Goal: Transaction & Acquisition: Purchase product/service

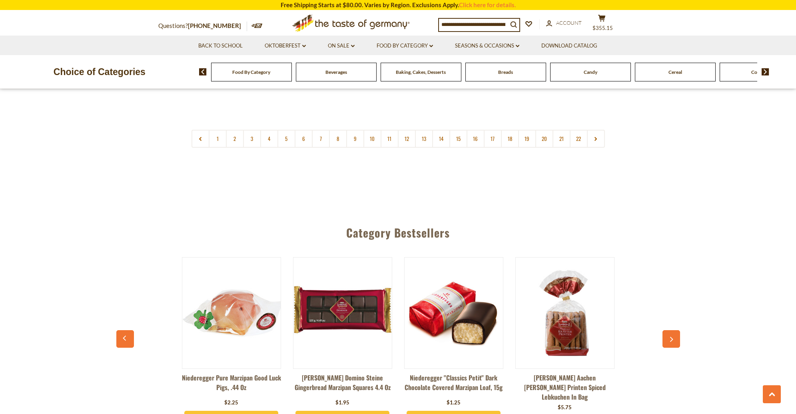
scroll to position [2039, 0]
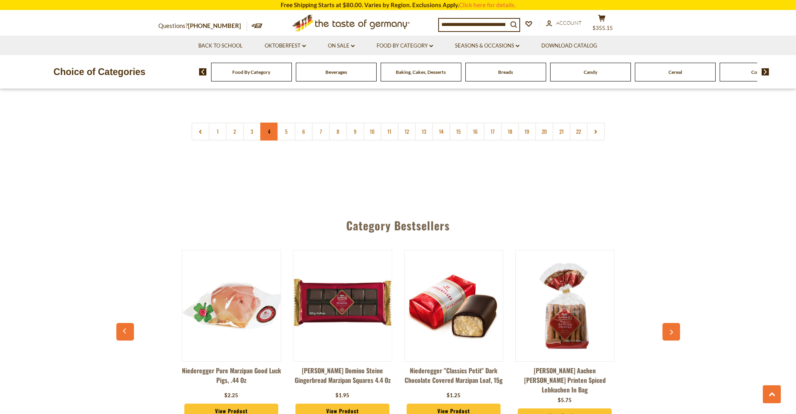
click at [271, 123] on link "4" at bounding box center [269, 132] width 18 height 18
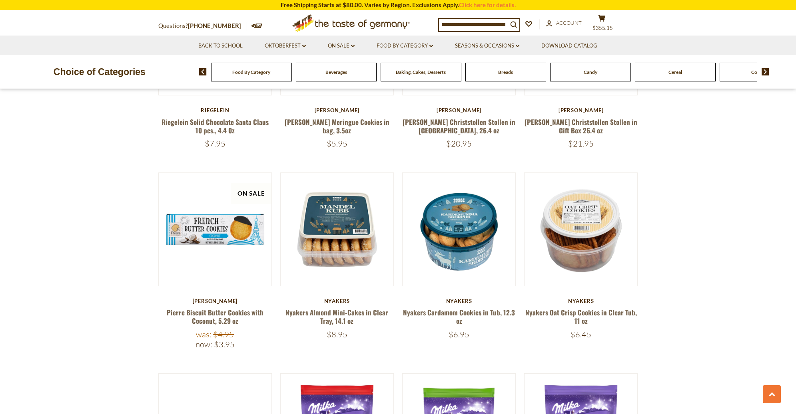
scroll to position [1008, 0]
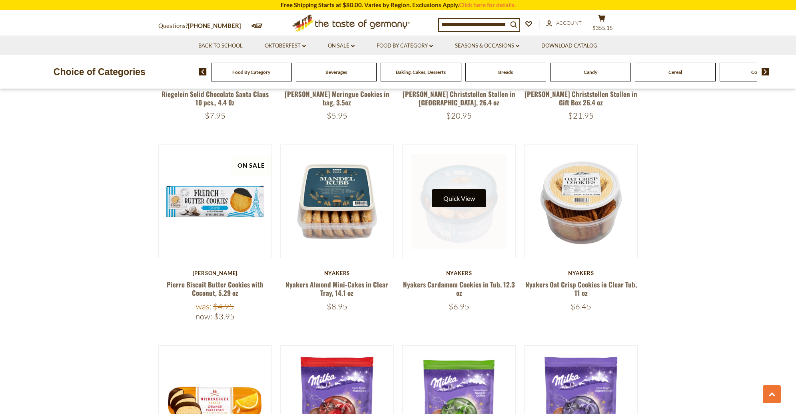
click at [468, 190] on button "Quick View" at bounding box center [459, 198] width 54 height 18
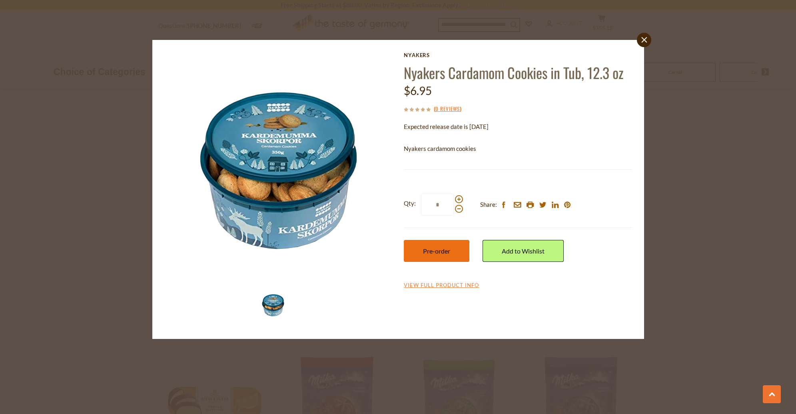
click at [434, 250] on span "Pre-order" at bounding box center [436, 251] width 27 height 8
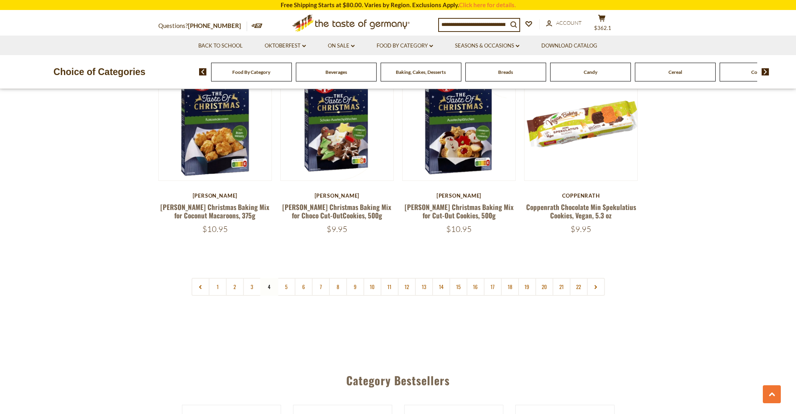
scroll to position [1896, 0]
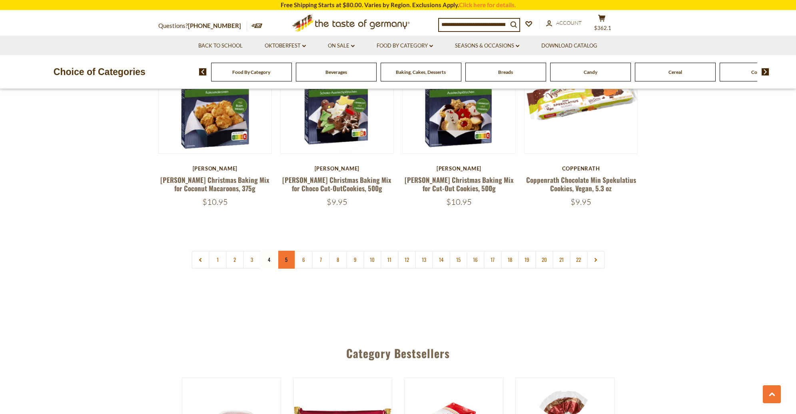
click at [286, 251] on link "5" at bounding box center [286, 260] width 18 height 18
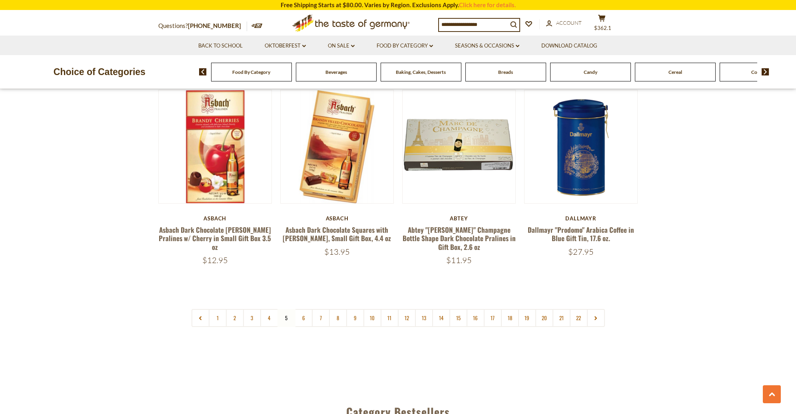
scroll to position [1937, 0]
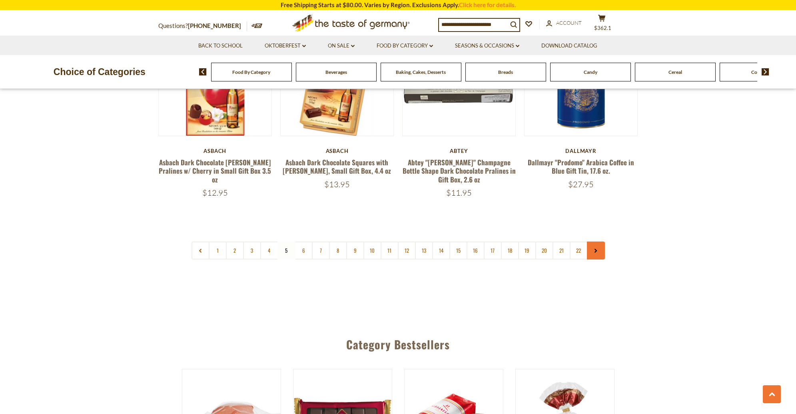
click at [594, 249] on icon at bounding box center [595, 251] width 5 height 4
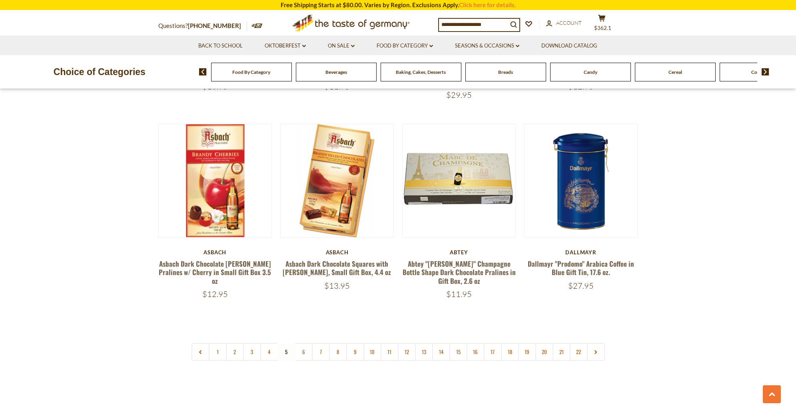
scroll to position [1884, 0]
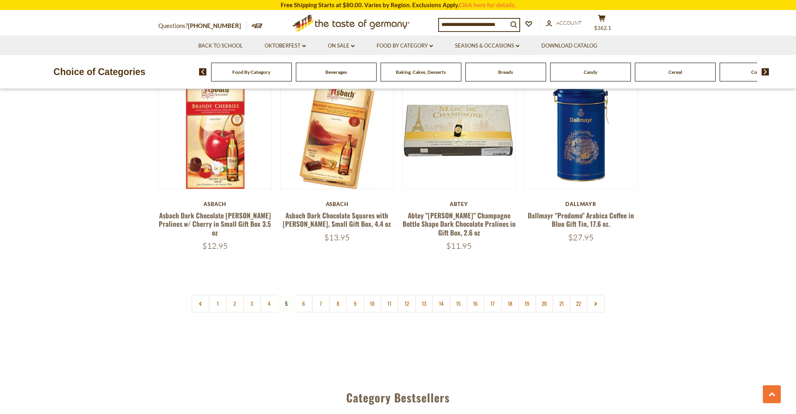
click at [597, 302] on icon at bounding box center [595, 304] width 5 height 4
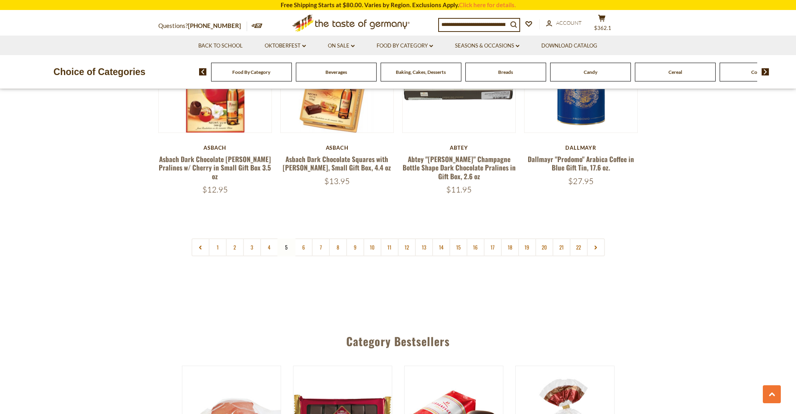
scroll to position [1952, 0]
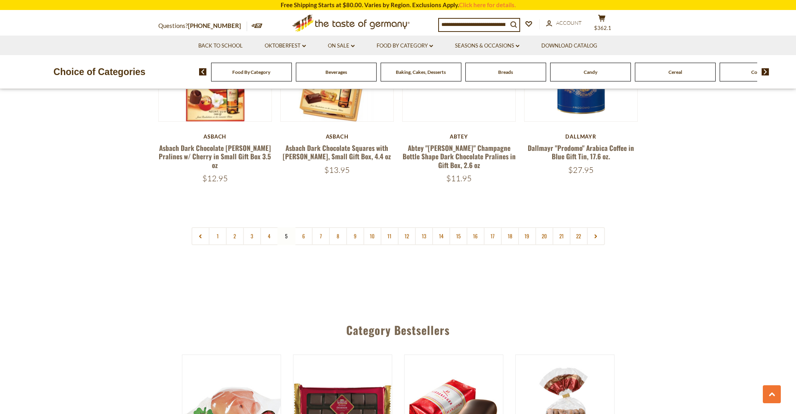
click at [600, 227] on link at bounding box center [596, 236] width 18 height 18
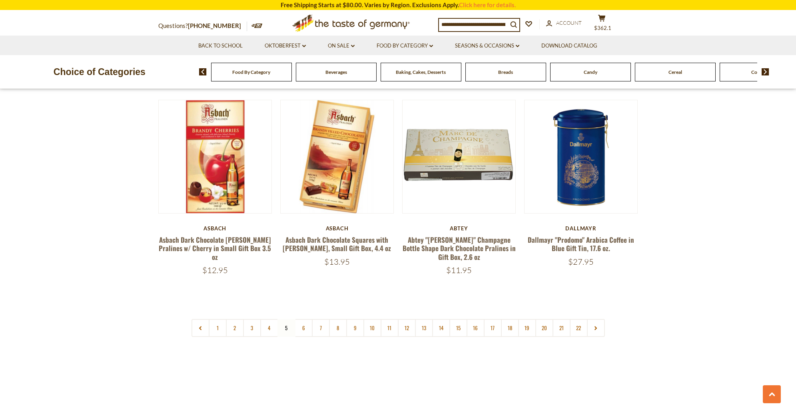
scroll to position [1883, 0]
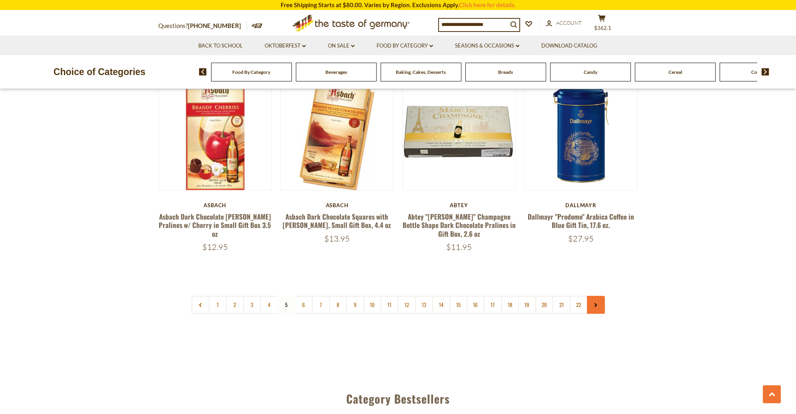
click at [601, 296] on link at bounding box center [596, 305] width 18 height 18
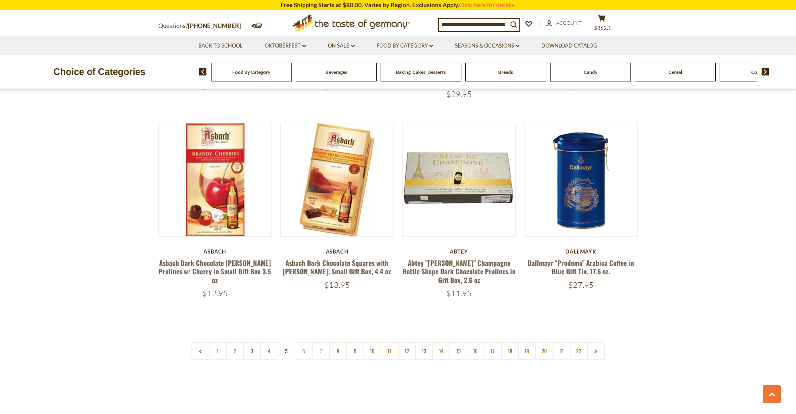
scroll to position [1837, 0]
click at [307, 342] on link "6" at bounding box center [304, 351] width 18 height 18
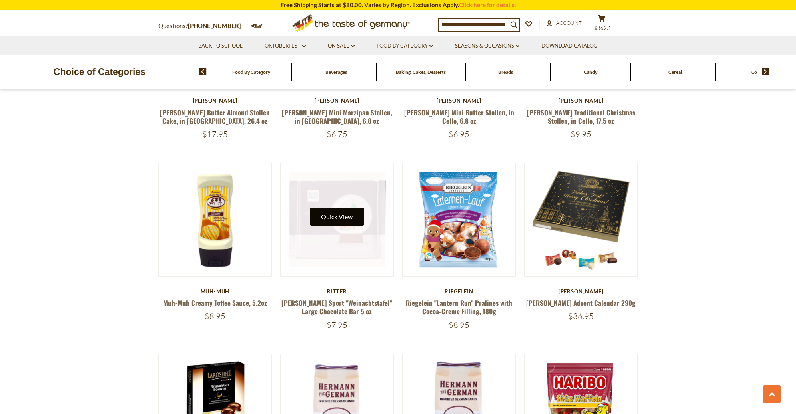
scroll to position [1198, 0]
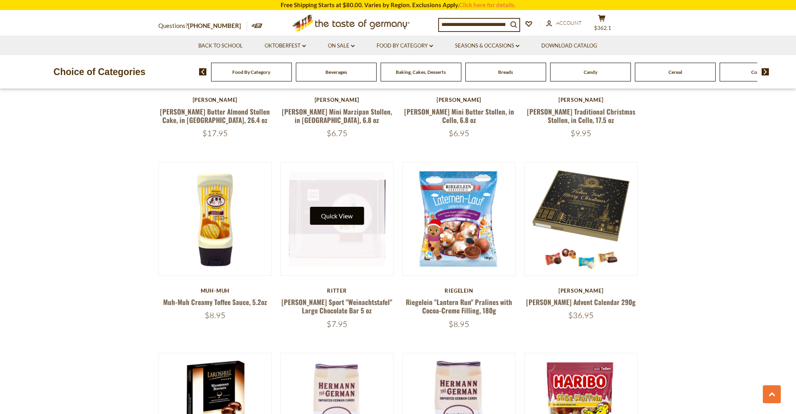
click at [345, 207] on button "Quick View" at bounding box center [337, 216] width 54 height 18
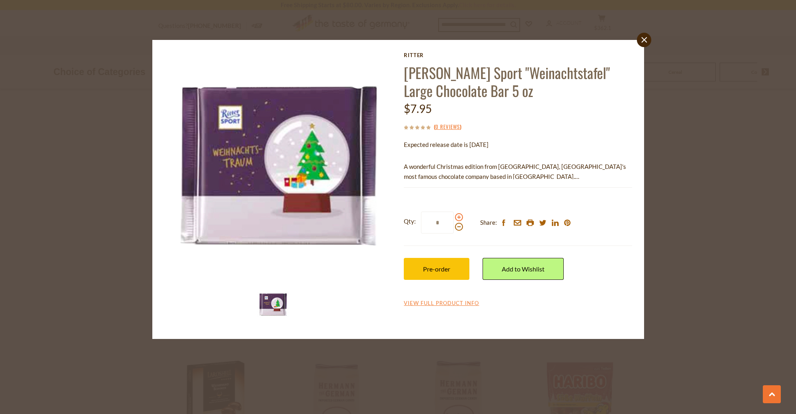
click at [460, 218] on span at bounding box center [459, 217] width 8 height 8
click at [454, 218] on input "*" at bounding box center [437, 223] width 33 height 22
type input "*"
click at [454, 265] on button "Pre-order" at bounding box center [437, 269] width 66 height 22
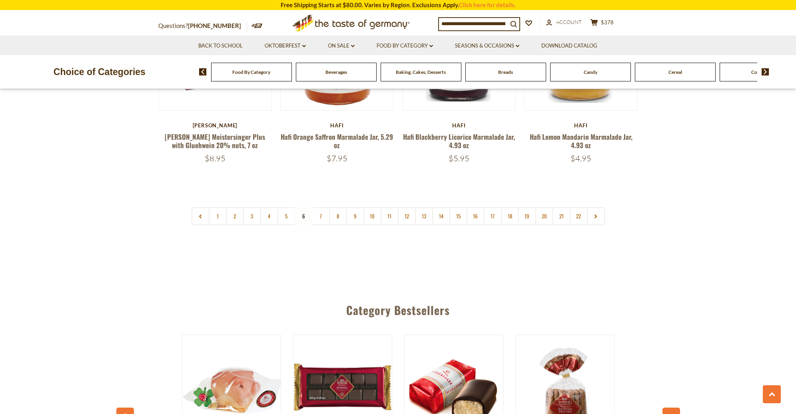
scroll to position [1945, 0]
click at [323, 207] on link "7" at bounding box center [321, 216] width 18 height 18
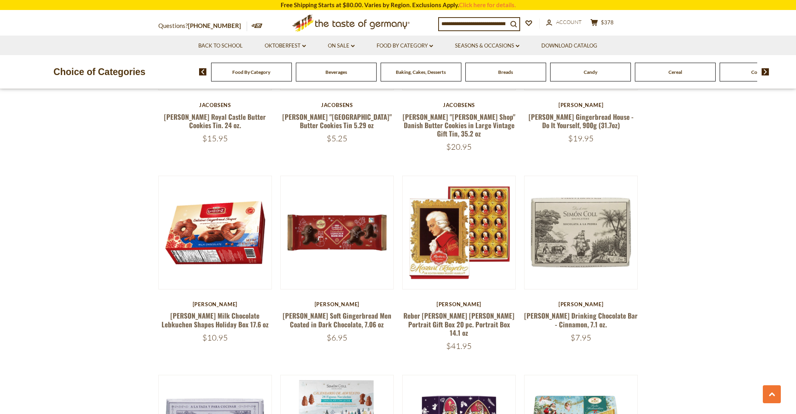
scroll to position [610, 0]
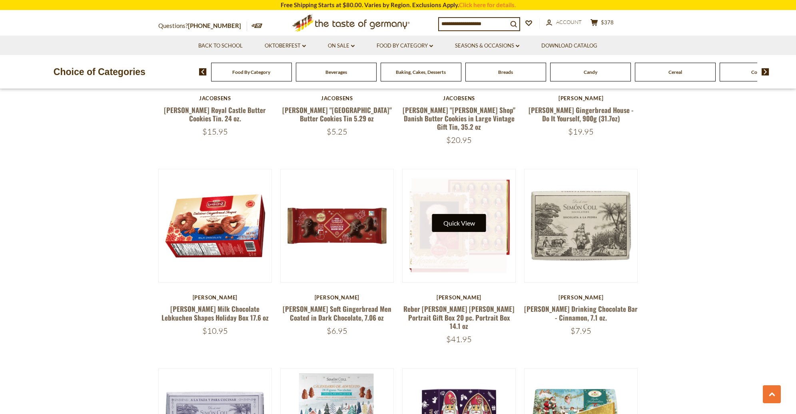
click at [455, 214] on button "Quick View" at bounding box center [459, 223] width 54 height 18
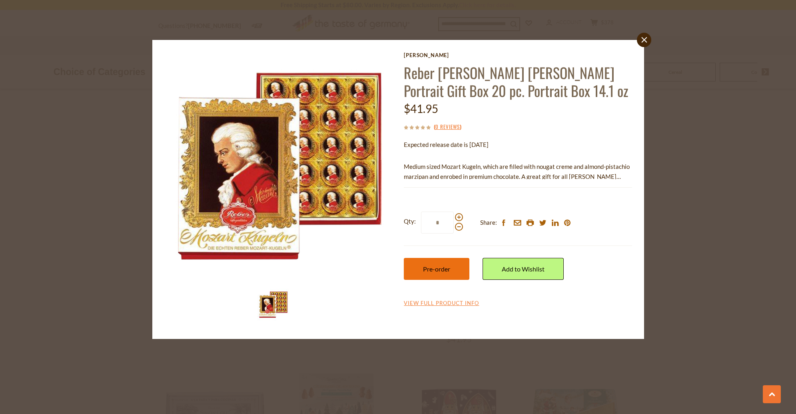
click at [444, 266] on span "Pre-order" at bounding box center [436, 269] width 27 height 8
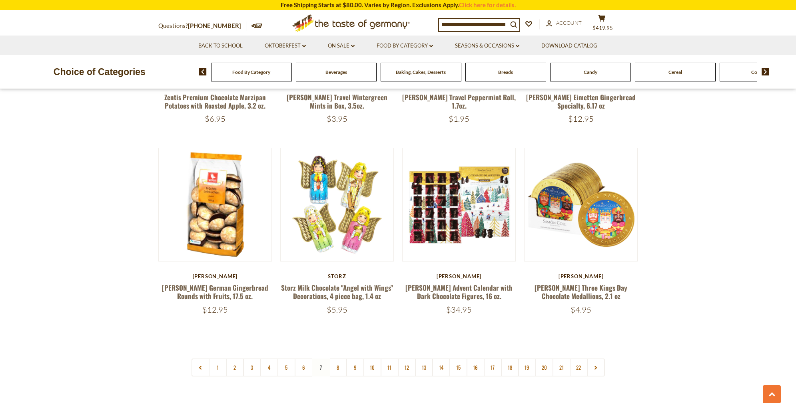
scroll to position [1810, 0]
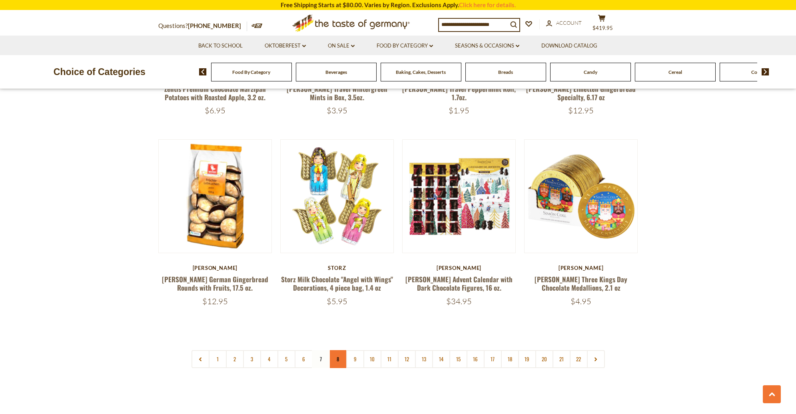
click at [335, 350] on link "8" at bounding box center [338, 359] width 18 height 18
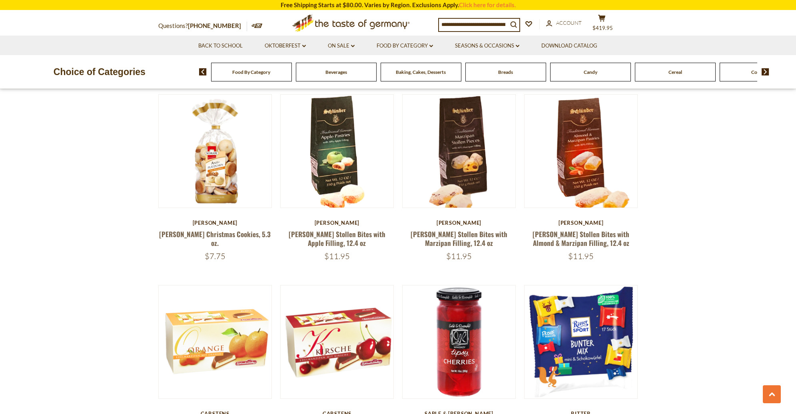
scroll to position [477, 0]
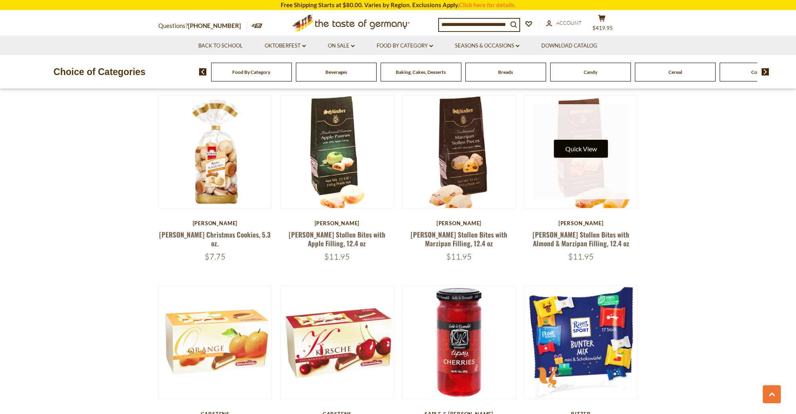
click at [577, 149] on button "Quick View" at bounding box center [581, 149] width 54 height 18
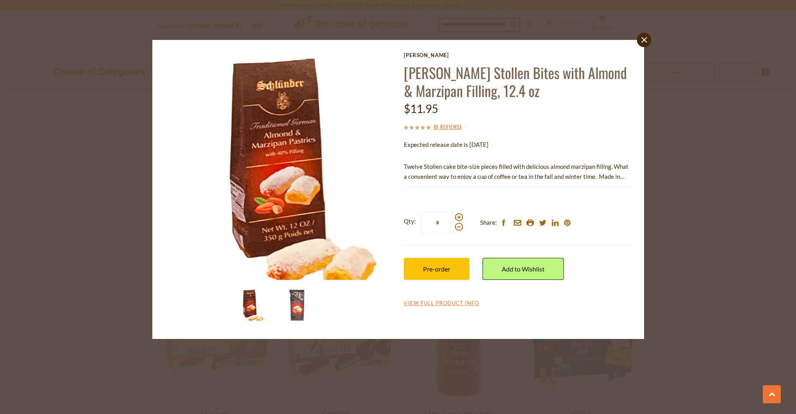
drag, startPoint x: 460, startPoint y: 215, endPoint x: 455, endPoint y: 244, distance: 29.6
click at [460, 215] on span at bounding box center [459, 217] width 8 height 8
click at [454, 215] on input "*" at bounding box center [437, 223] width 33 height 22
type input "*"
click at [450, 260] on button "Pre-order" at bounding box center [437, 269] width 66 height 22
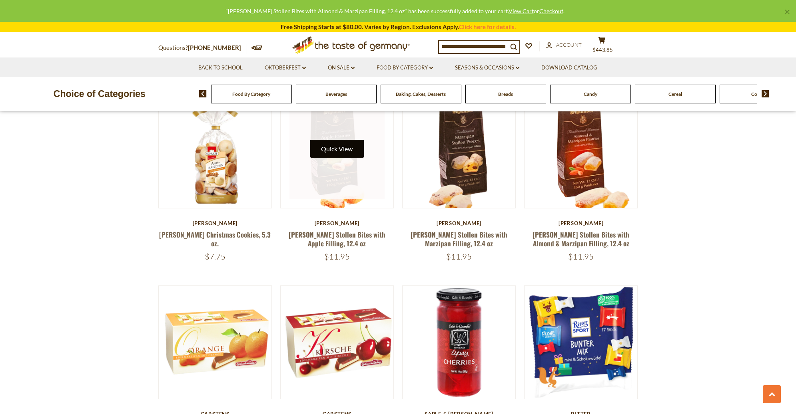
click at [343, 145] on button "Quick View" at bounding box center [337, 149] width 54 height 18
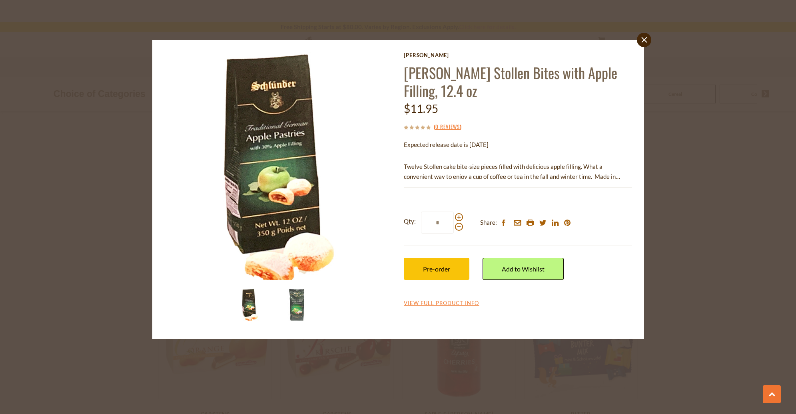
drag, startPoint x: 458, startPoint y: 216, endPoint x: 452, endPoint y: 250, distance: 34.5
click at [458, 217] on span at bounding box center [459, 217] width 8 height 8
click at [454, 217] on input "*" at bounding box center [437, 223] width 33 height 22
type input "*"
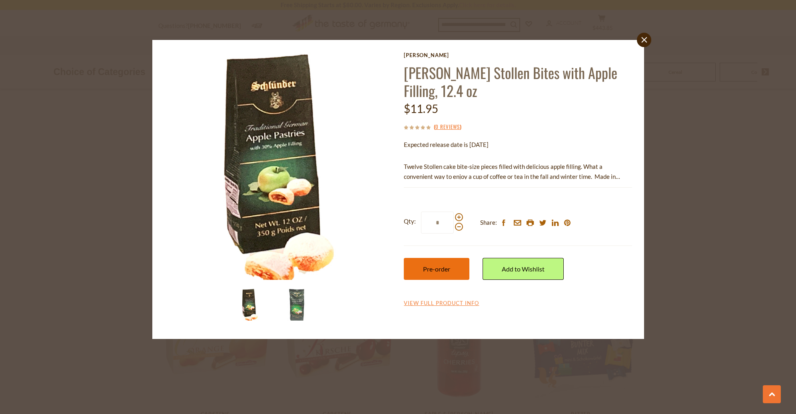
click at [448, 268] on span "Pre-order" at bounding box center [436, 269] width 27 height 8
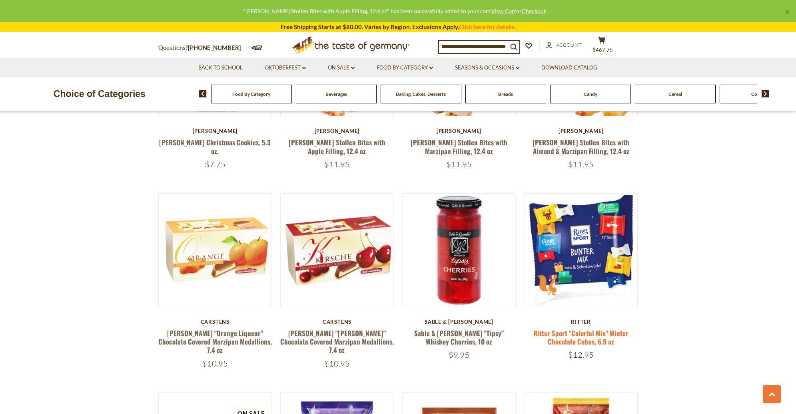
scroll to position [567, 0]
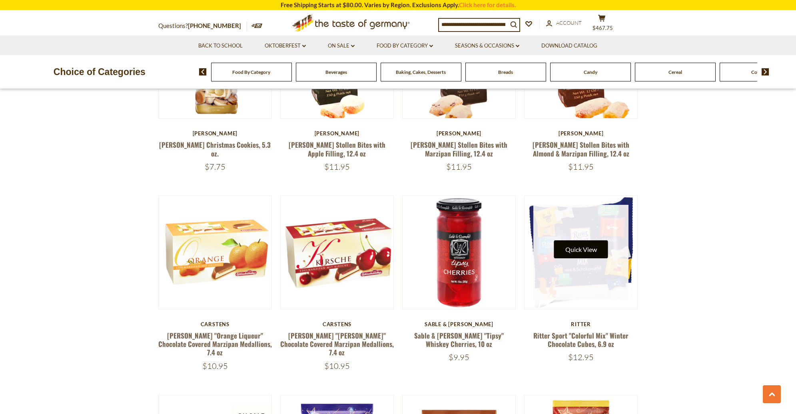
click at [566, 249] on button "Quick View" at bounding box center [581, 250] width 54 height 18
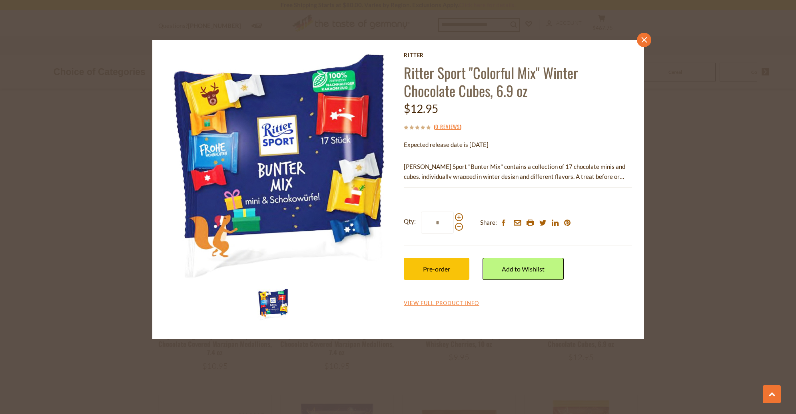
click at [645, 39] on icon at bounding box center [644, 40] width 6 height 6
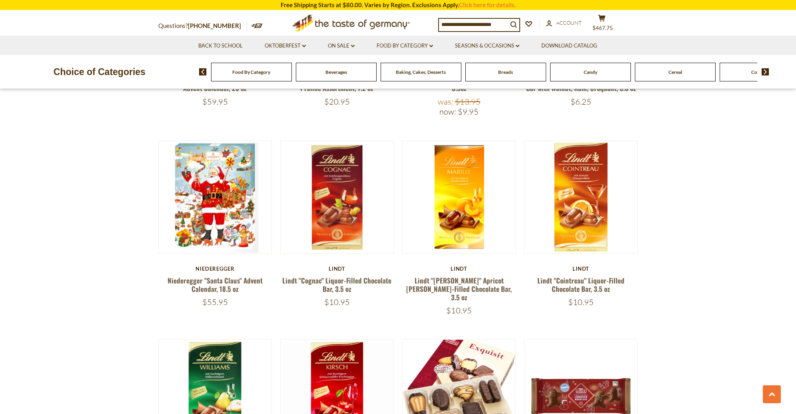
scroll to position [1223, 0]
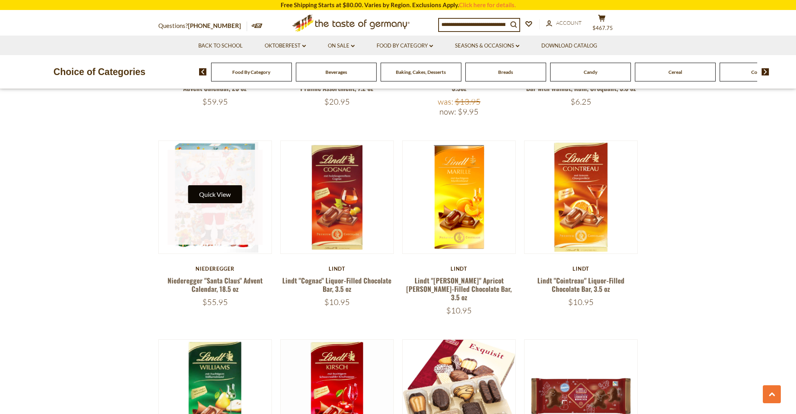
click at [210, 185] on button "Quick View" at bounding box center [215, 194] width 54 height 18
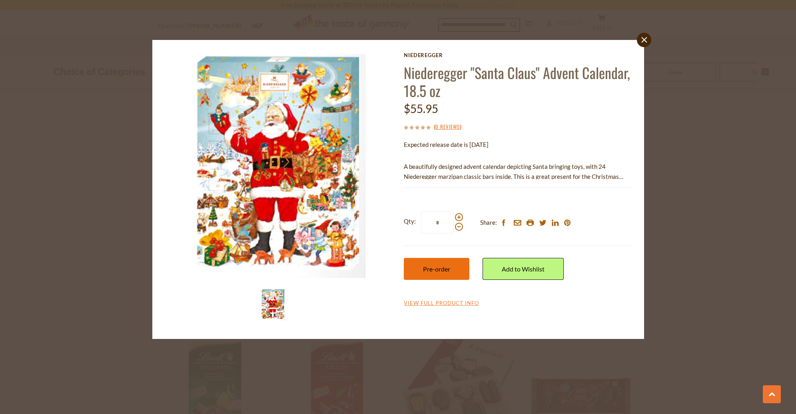
click at [444, 268] on span "Pre-order" at bounding box center [436, 269] width 27 height 8
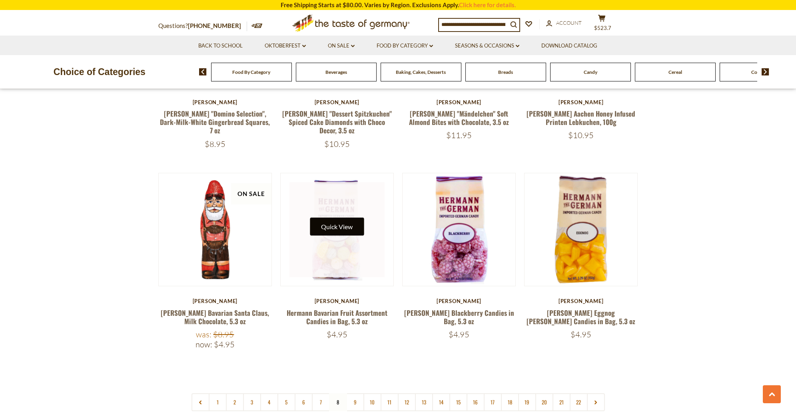
scroll to position [1780, 0]
click at [334, 218] on button "Quick View" at bounding box center [337, 227] width 54 height 18
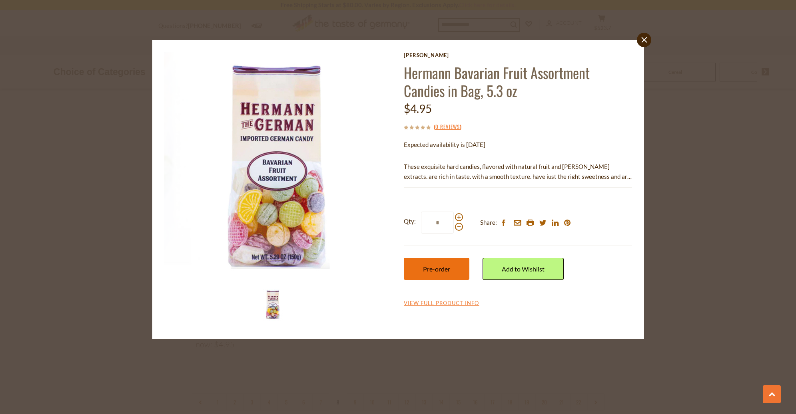
click at [428, 267] on span "Pre-order" at bounding box center [436, 269] width 27 height 8
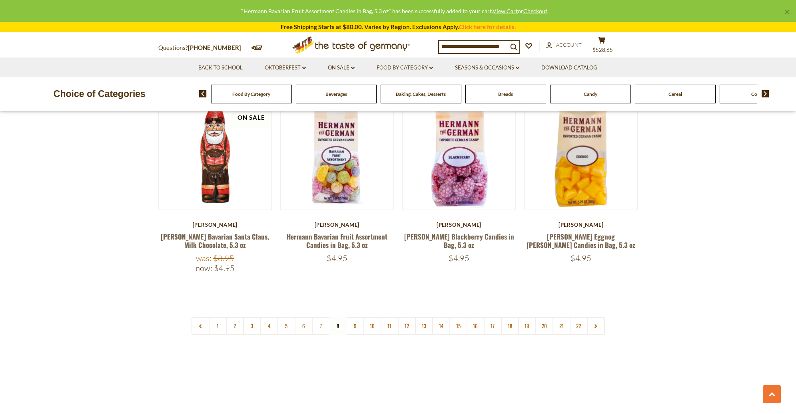
scroll to position [1862, 0]
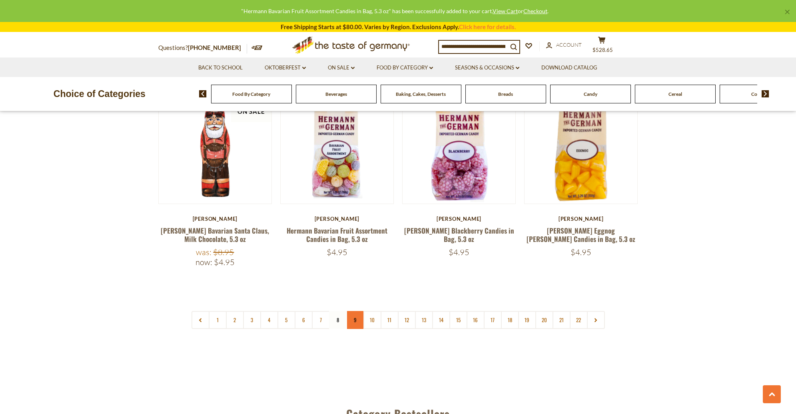
click at [353, 311] on link "9" at bounding box center [355, 320] width 18 height 18
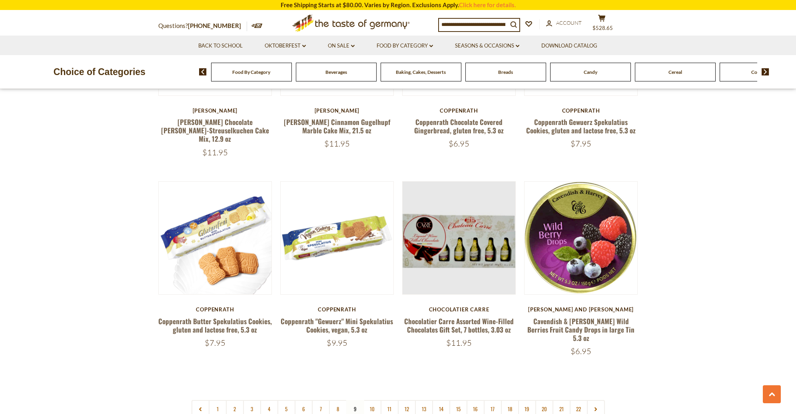
scroll to position [1764, 0]
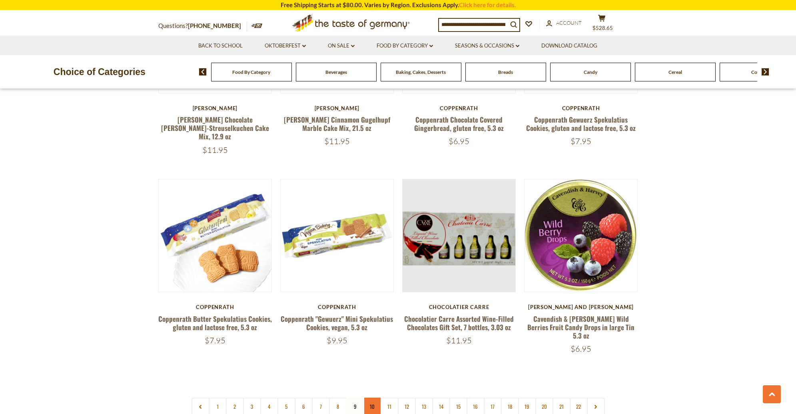
click at [376, 398] on link "10" at bounding box center [372, 407] width 18 height 18
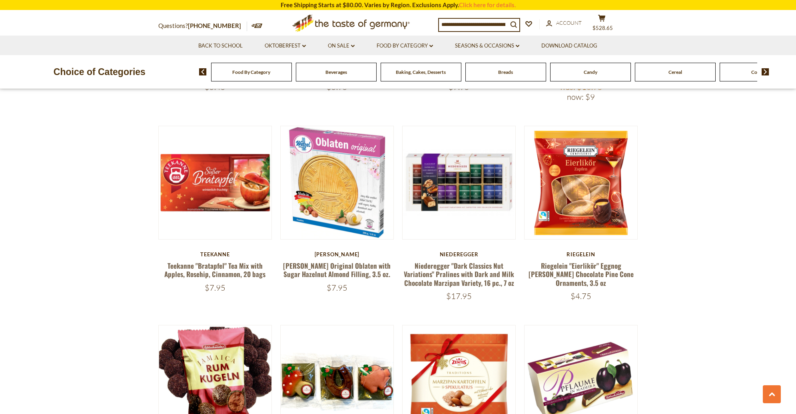
scroll to position [674, 0]
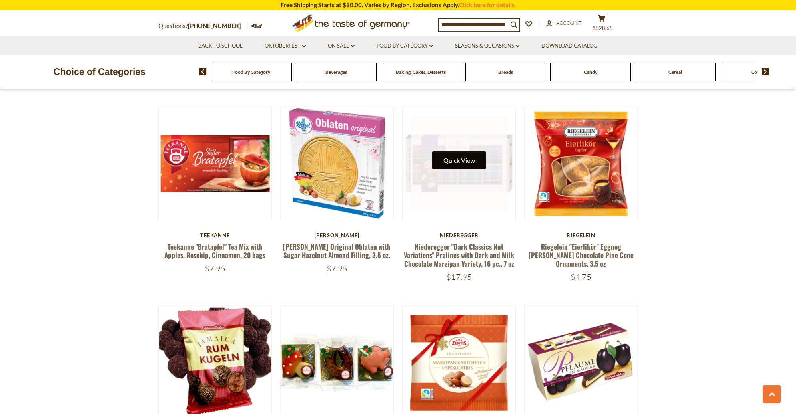
click at [461, 155] on button "Quick View" at bounding box center [459, 160] width 54 height 18
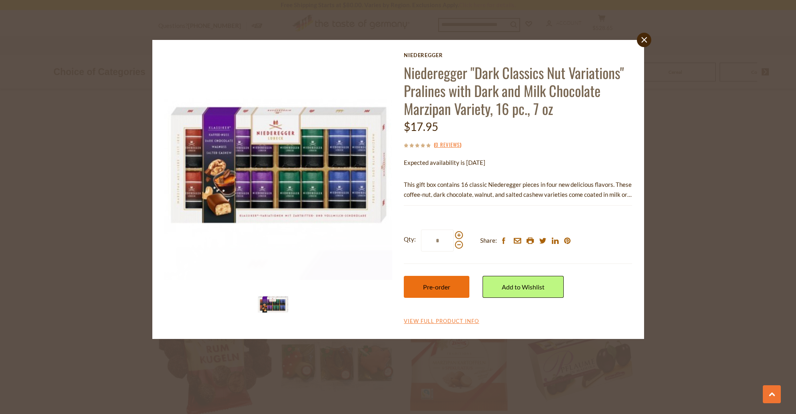
click at [440, 281] on button "Pre-order" at bounding box center [437, 287] width 66 height 22
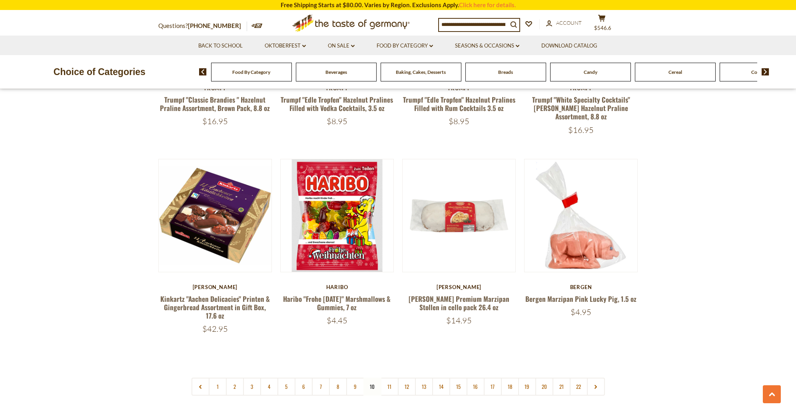
scroll to position [1836, 0]
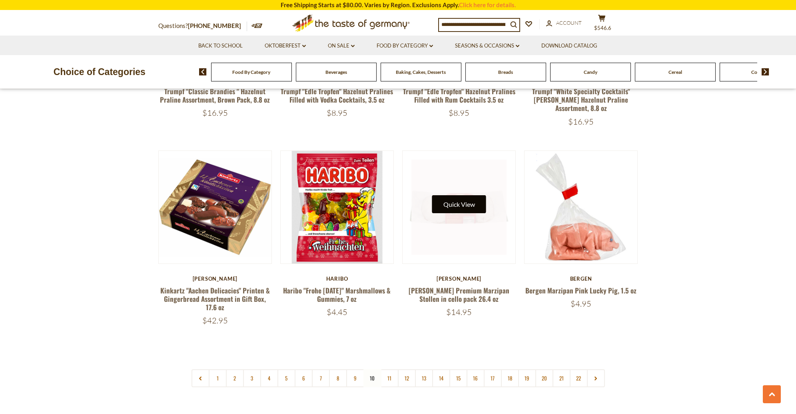
click at [463, 195] on button "Quick View" at bounding box center [459, 204] width 54 height 18
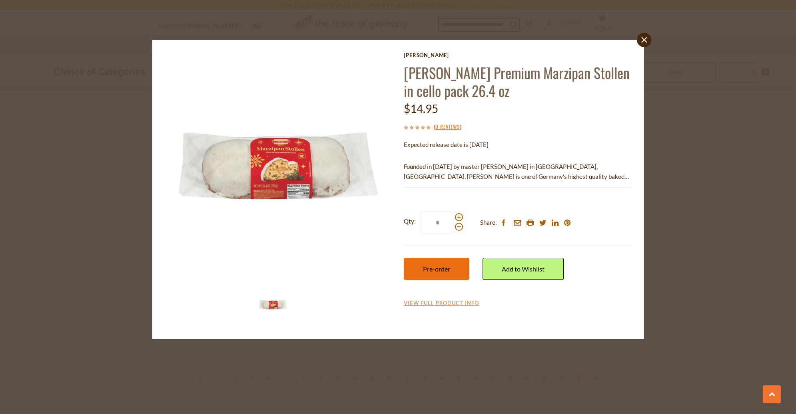
click at [431, 267] on span "Pre-order" at bounding box center [436, 269] width 27 height 8
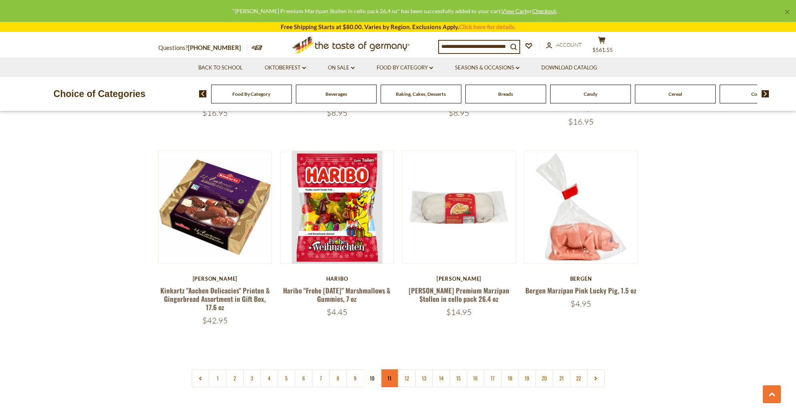
click at [392, 370] on link "11" at bounding box center [389, 379] width 18 height 18
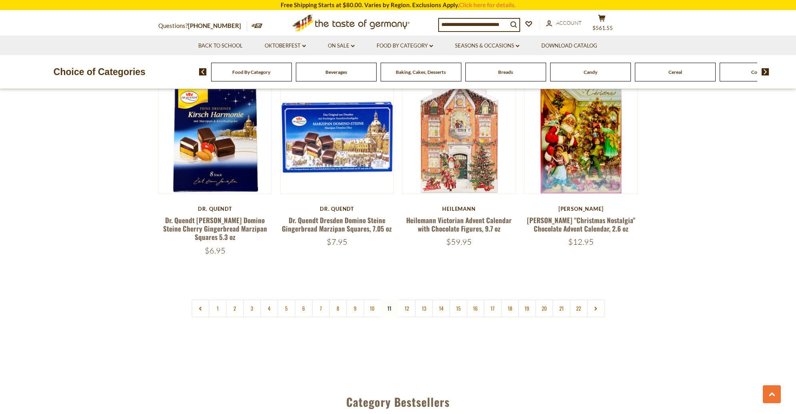
scroll to position [1870, 0]
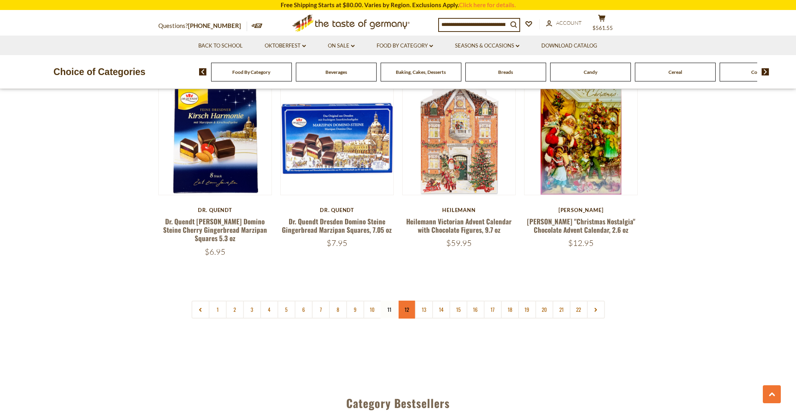
click at [406, 301] on link "12" at bounding box center [407, 310] width 18 height 18
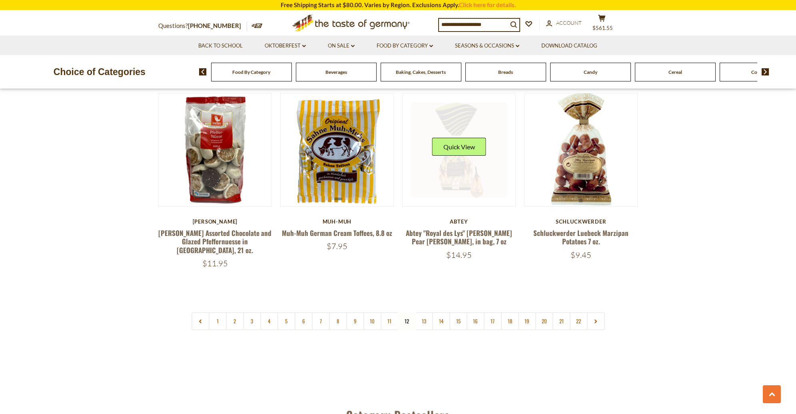
scroll to position [1859, 0]
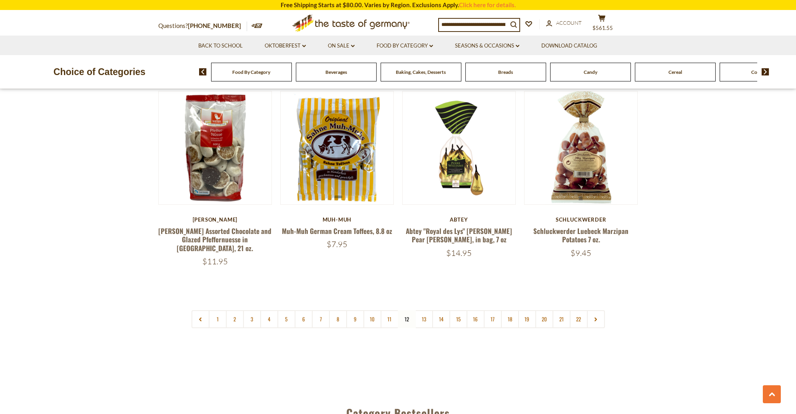
click at [424, 311] on link "13" at bounding box center [424, 320] width 18 height 18
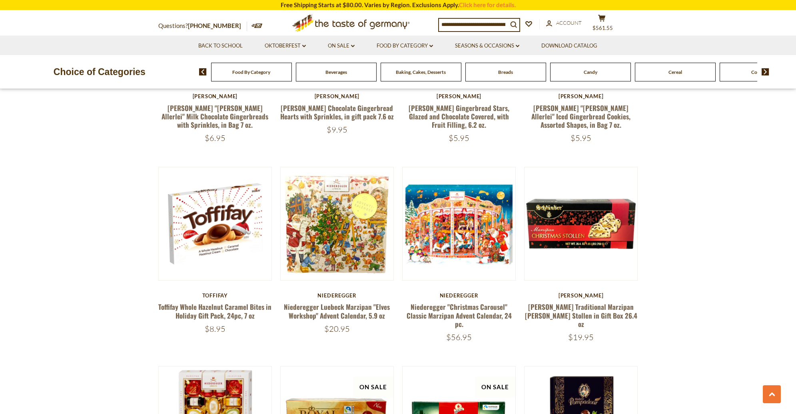
scroll to position [1003, 0]
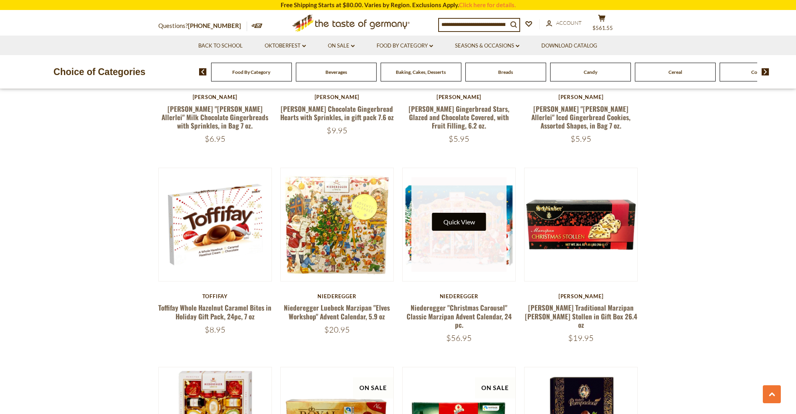
click at [460, 213] on button "Quick View" at bounding box center [459, 222] width 54 height 18
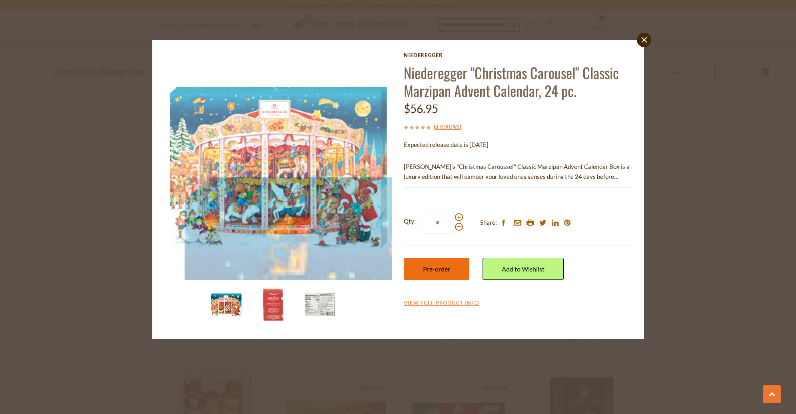
click at [426, 263] on button "Pre-order" at bounding box center [437, 269] width 66 height 22
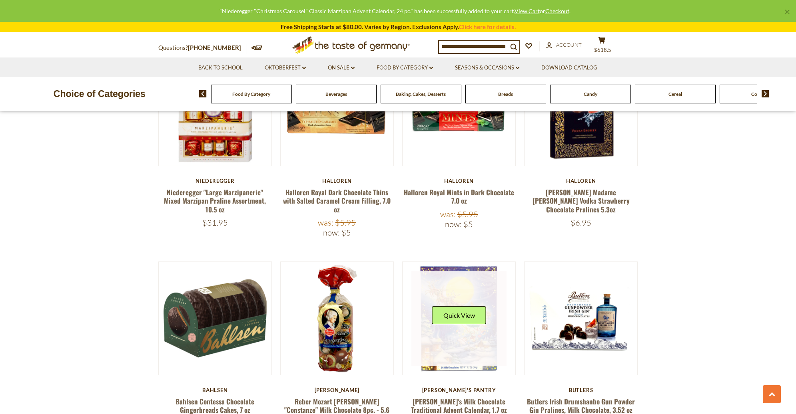
scroll to position [1360, 0]
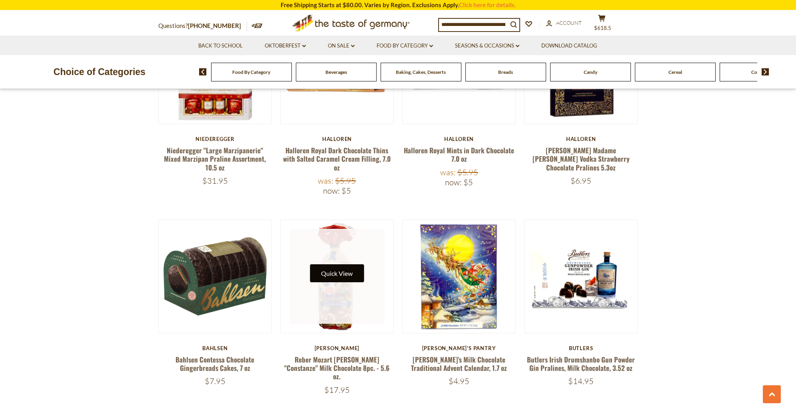
click at [342, 265] on button "Quick View" at bounding box center [337, 274] width 54 height 18
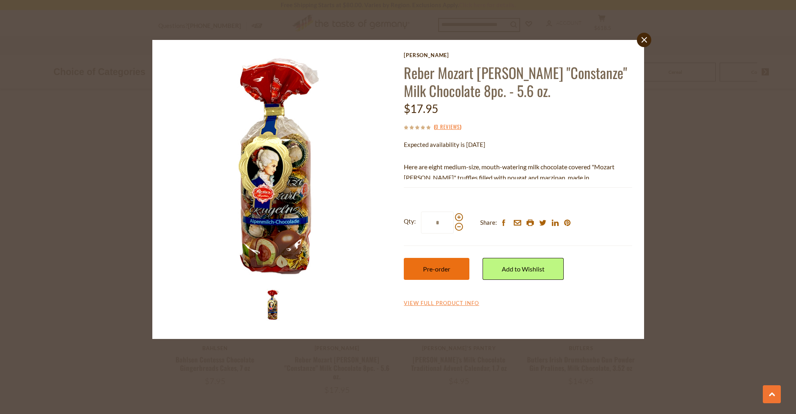
click at [440, 272] on span "Pre-order" at bounding box center [436, 269] width 27 height 8
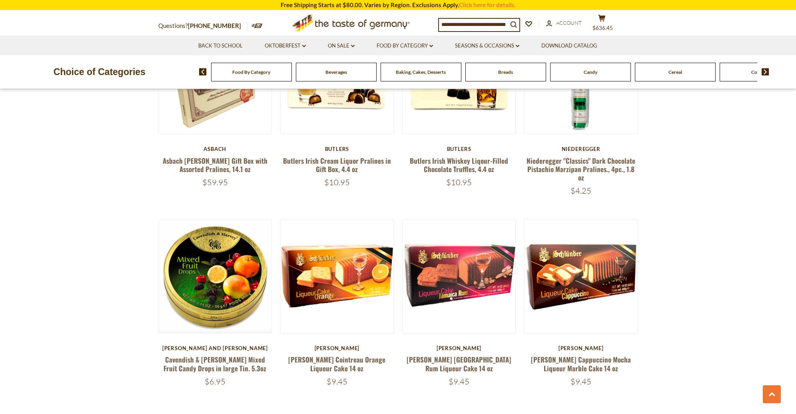
scroll to position [1758, 0]
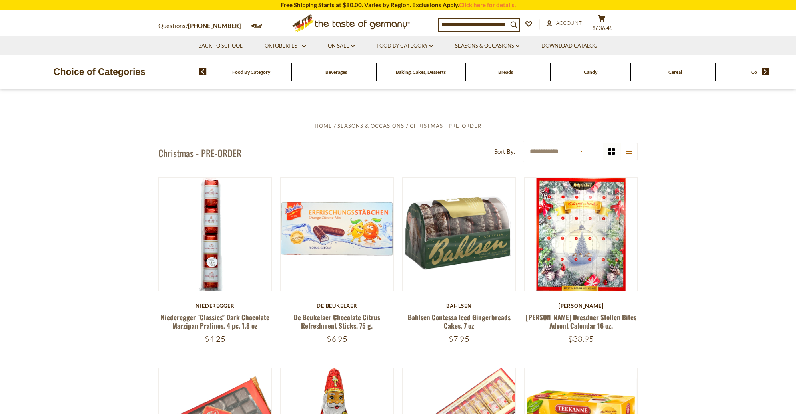
scroll to position [197, 0]
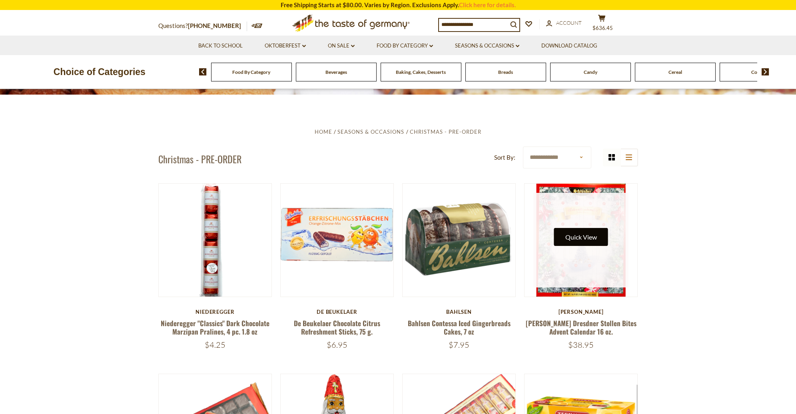
click at [573, 237] on button "Quick View" at bounding box center [581, 237] width 54 height 18
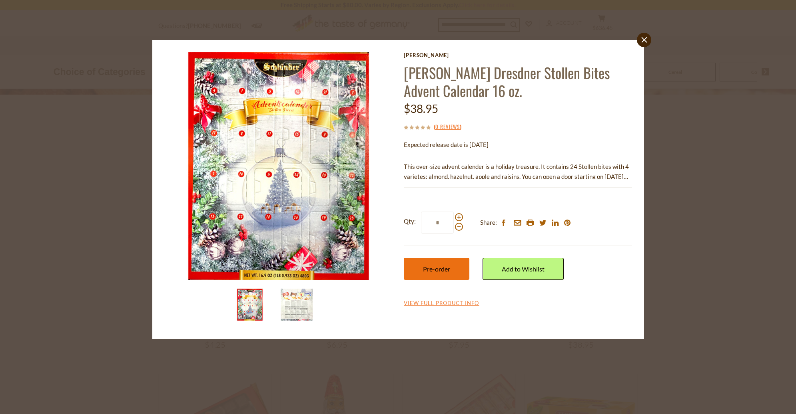
click at [424, 266] on span "Pre-order" at bounding box center [436, 269] width 27 height 8
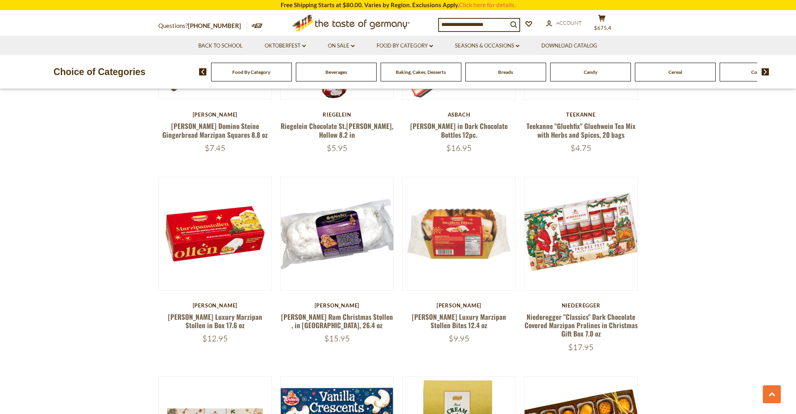
scroll to position [586, 0]
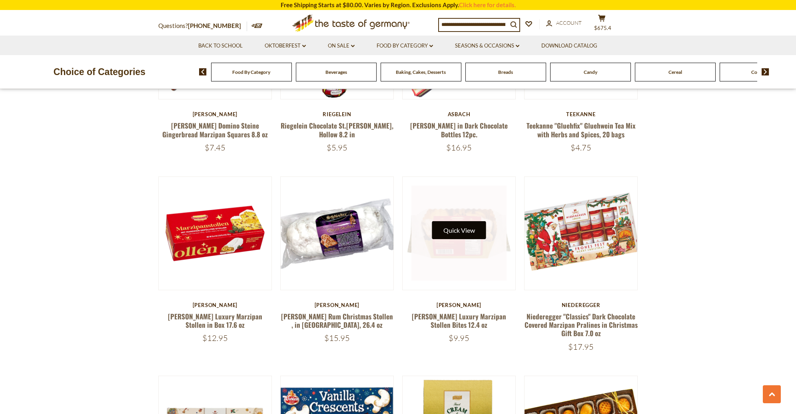
click at [464, 231] on button "Quick View" at bounding box center [459, 230] width 54 height 18
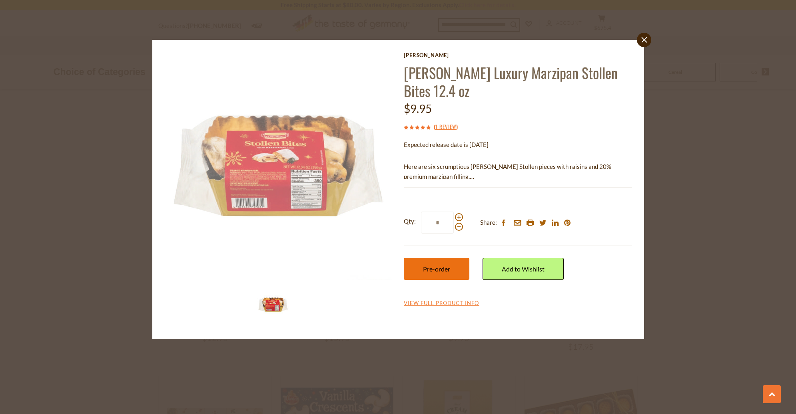
click at [453, 271] on button "Pre-order" at bounding box center [437, 269] width 66 height 22
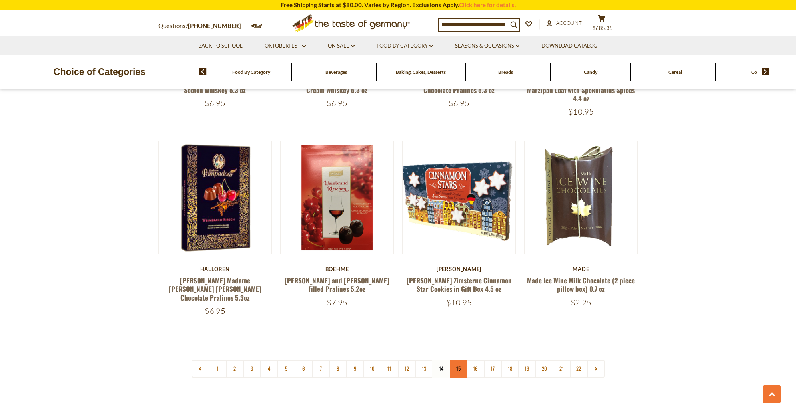
scroll to position [1808, 0]
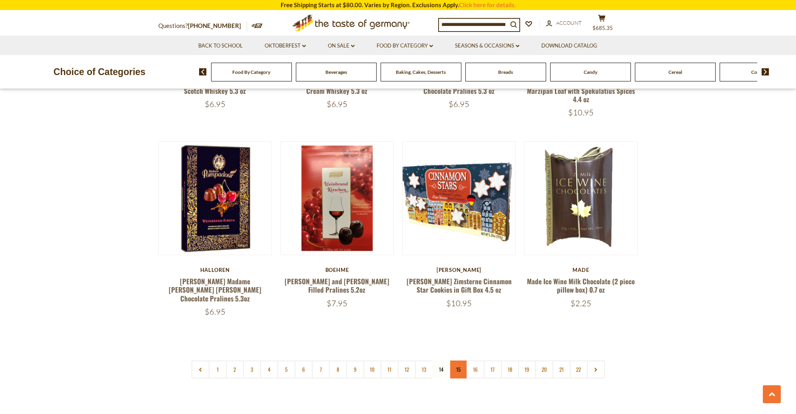
click at [460, 361] on link "15" at bounding box center [458, 370] width 18 height 18
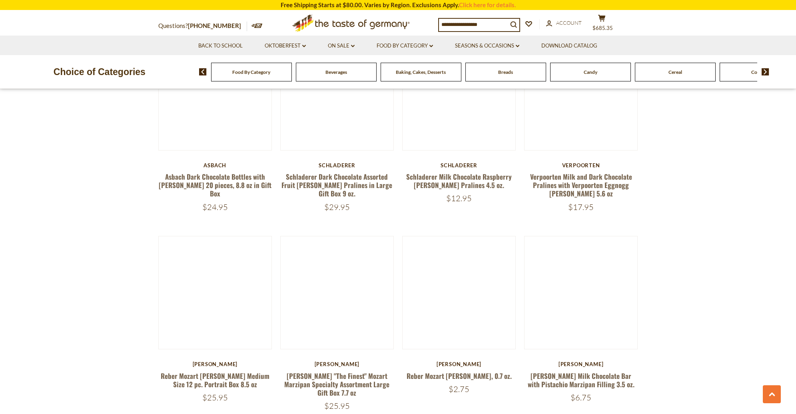
scroll to position [1035, 0]
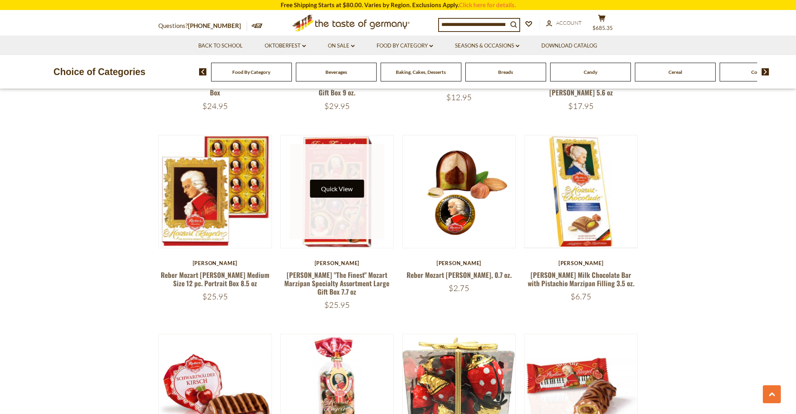
click at [334, 191] on button "Quick View" at bounding box center [337, 189] width 54 height 18
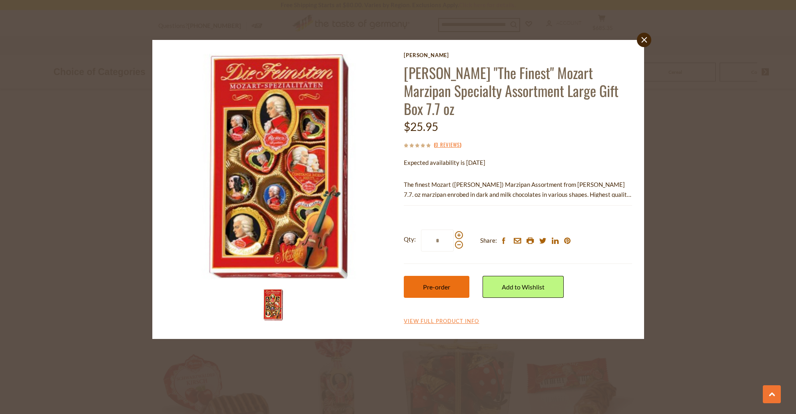
click at [457, 276] on button "Pre-order" at bounding box center [437, 287] width 66 height 22
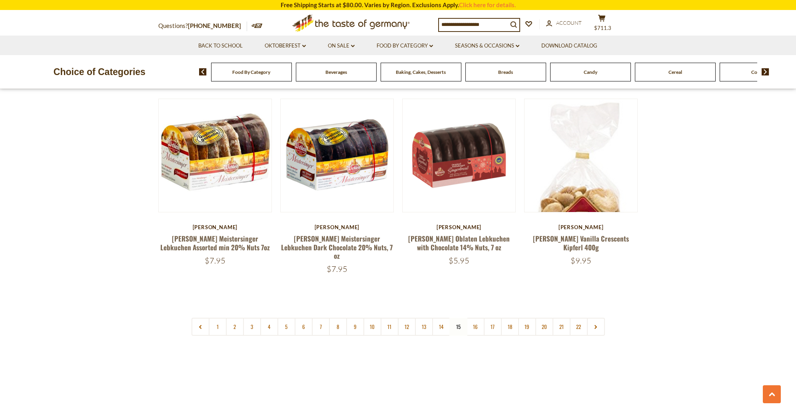
scroll to position [1901, 0]
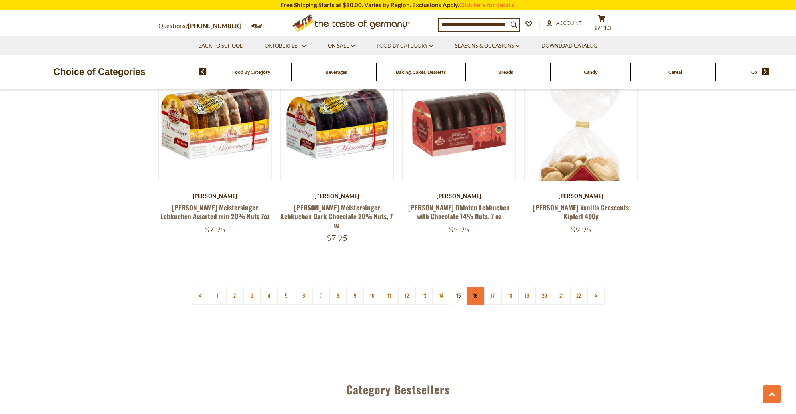
click at [478, 287] on link "16" at bounding box center [475, 296] width 18 height 18
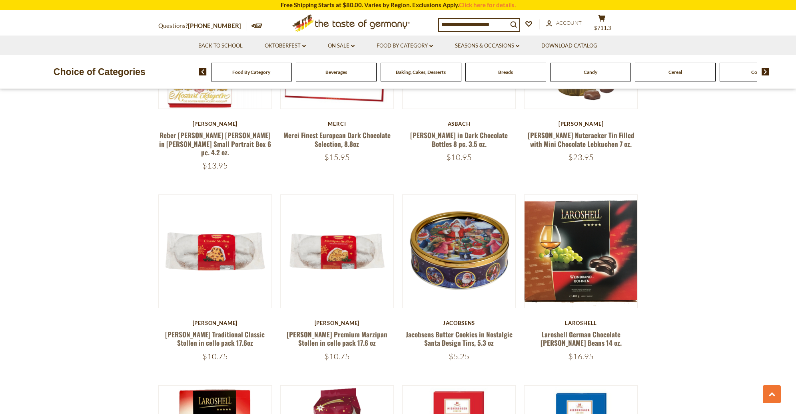
scroll to position [584, 0]
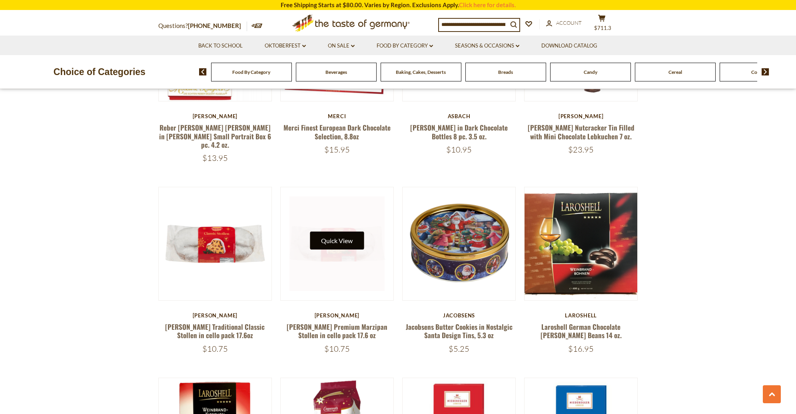
click at [338, 241] on button "Quick View" at bounding box center [337, 241] width 54 height 18
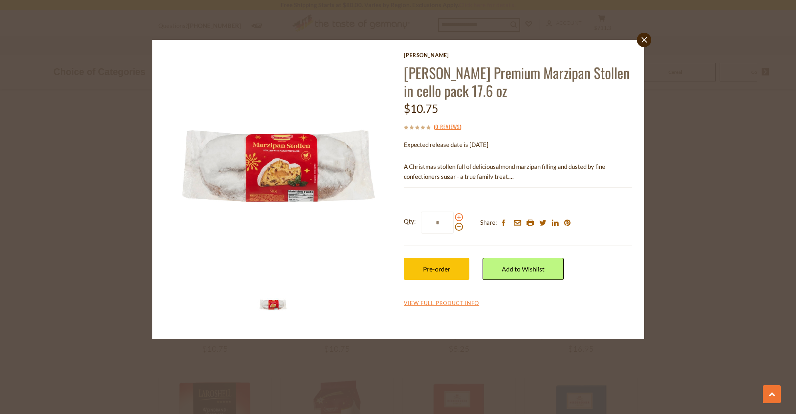
click at [459, 217] on span at bounding box center [459, 217] width 8 height 8
click at [454, 217] on input "*" at bounding box center [437, 223] width 33 height 22
type input "*"
click at [426, 271] on span "Pre-order" at bounding box center [436, 269] width 27 height 8
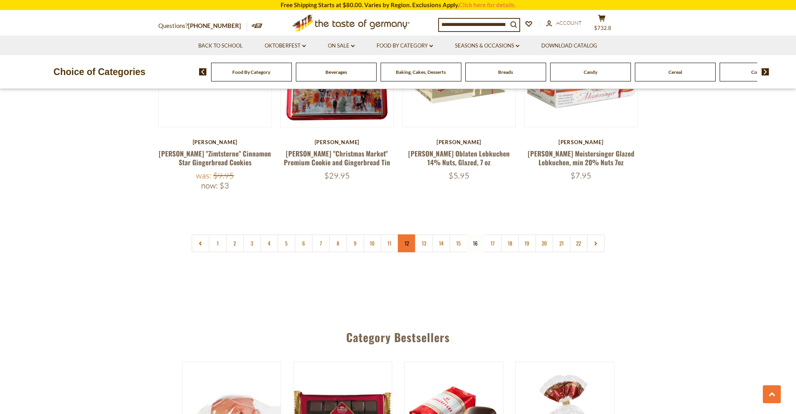
scroll to position [1924, 0]
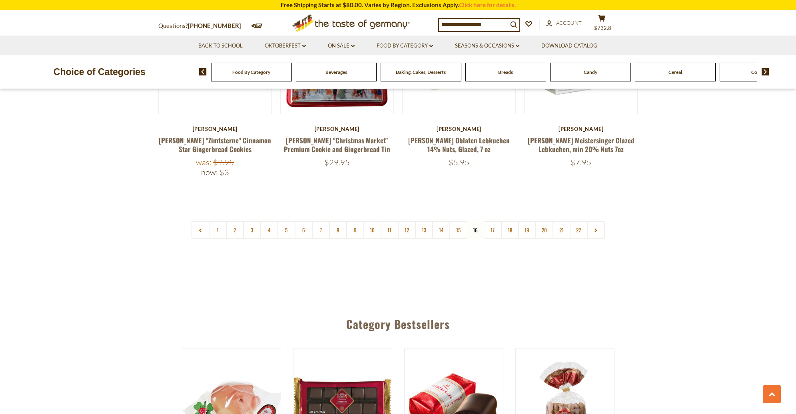
click at [491, 221] on link "17" at bounding box center [493, 230] width 18 height 18
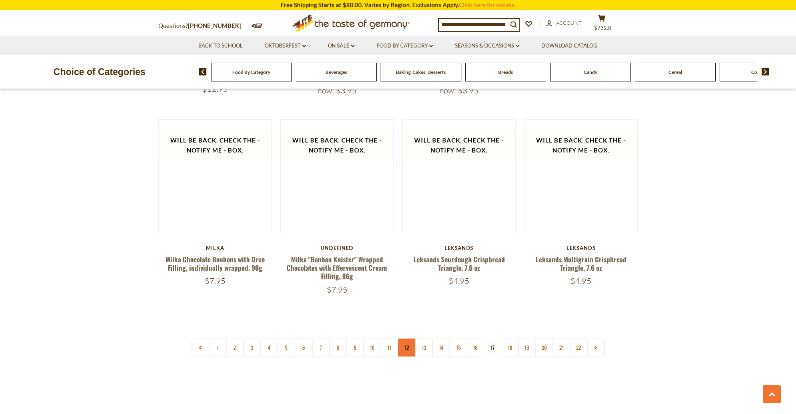
scroll to position [1866, 0]
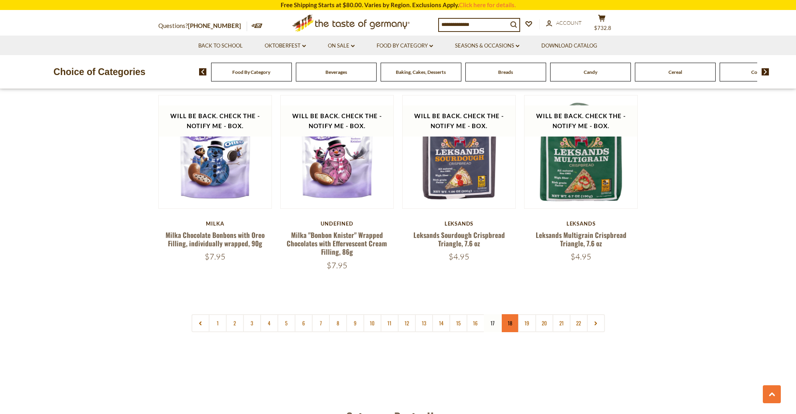
click at [510, 315] on link "18" at bounding box center [510, 324] width 18 height 18
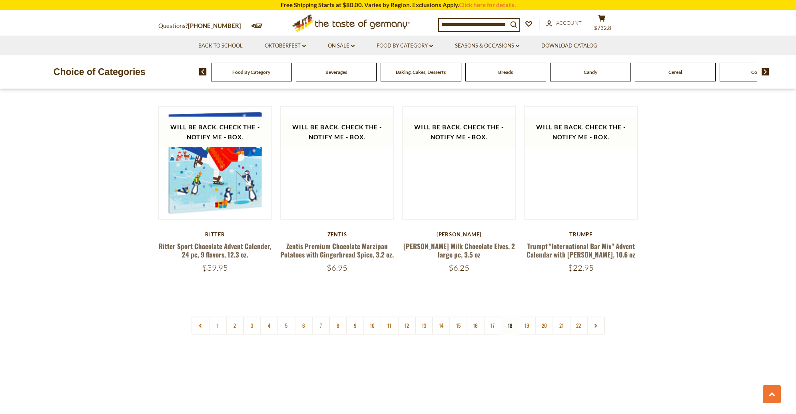
scroll to position [1867, 0]
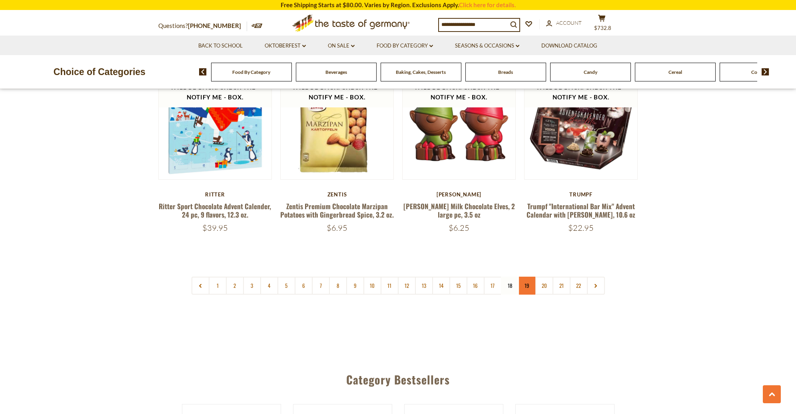
click at [527, 277] on link "19" at bounding box center [527, 286] width 18 height 18
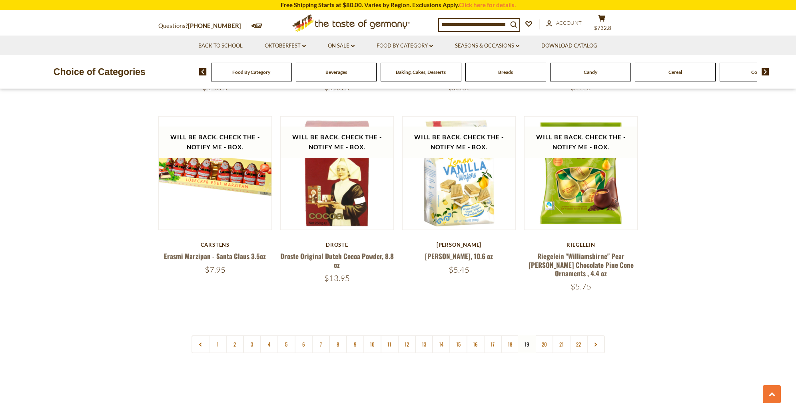
scroll to position [1814, 0]
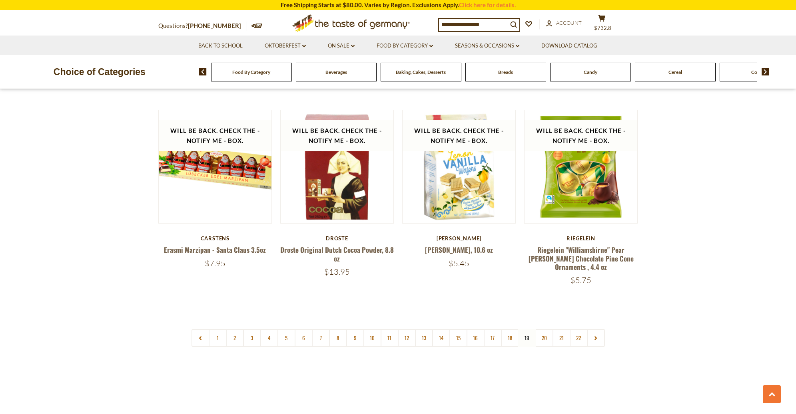
click at [540, 329] on link "20" at bounding box center [544, 338] width 18 height 18
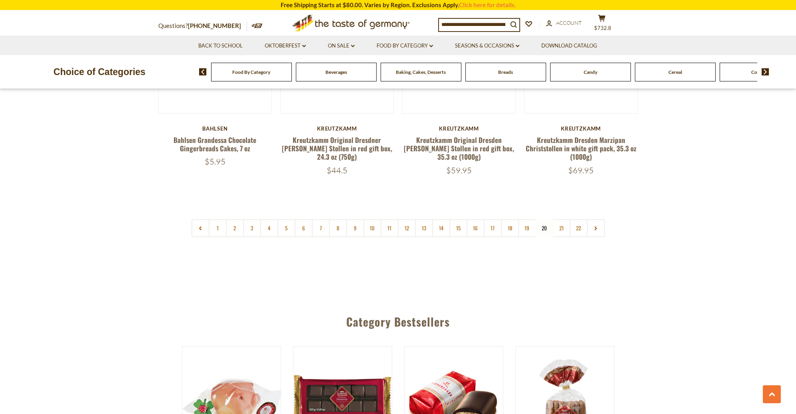
scroll to position [1953, 0]
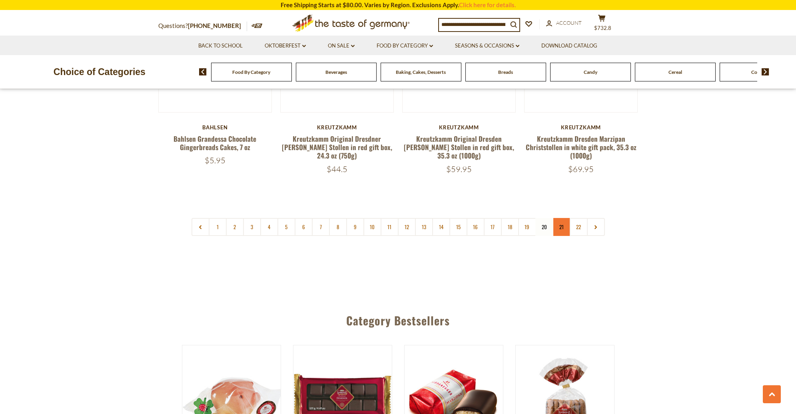
click at [563, 218] on link "21" at bounding box center [561, 227] width 18 height 18
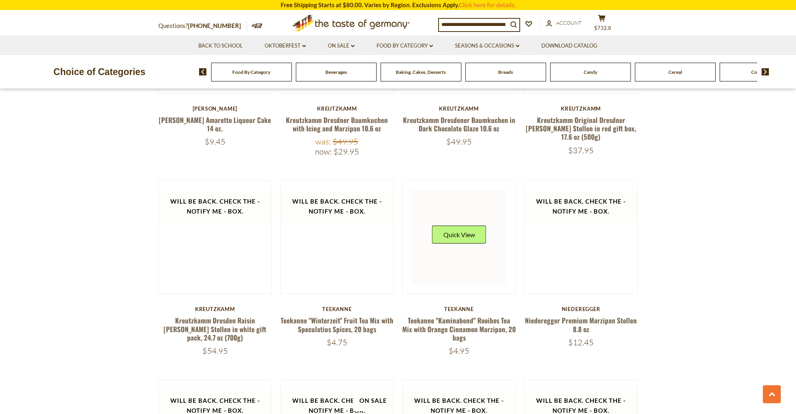
scroll to position [944, 0]
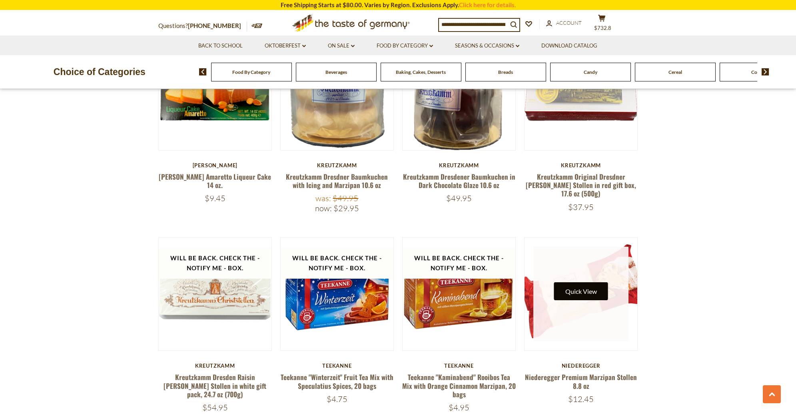
click at [588, 283] on button "Quick View" at bounding box center [581, 292] width 54 height 18
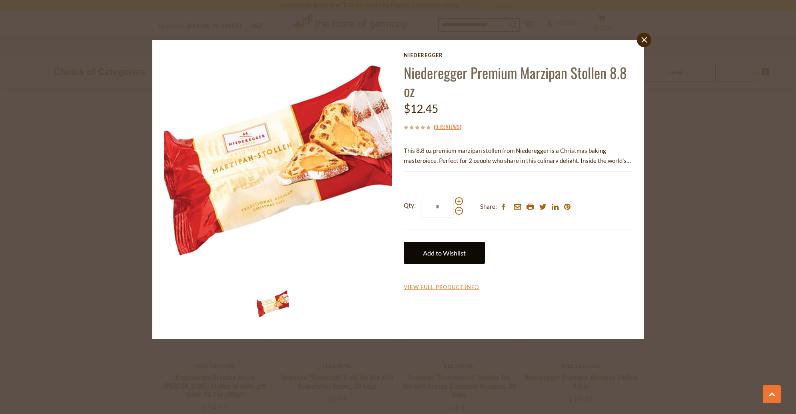
click at [450, 250] on link "Add to Wishlist" at bounding box center [444, 253] width 81 height 22
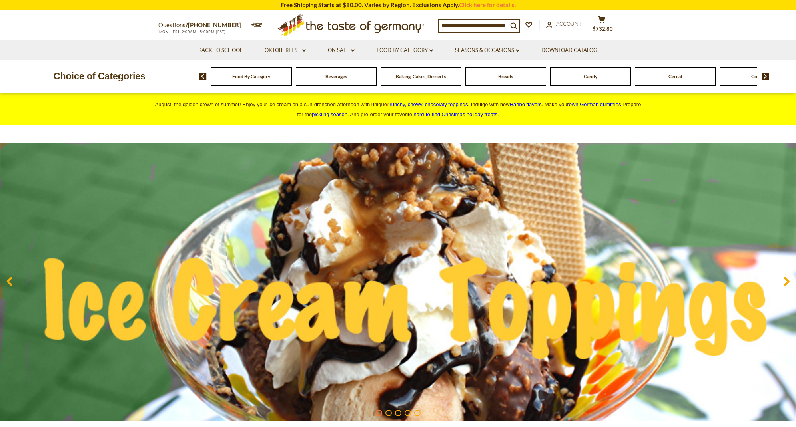
click at [605, 22] on icon "cart" at bounding box center [602, 19] width 8 height 7
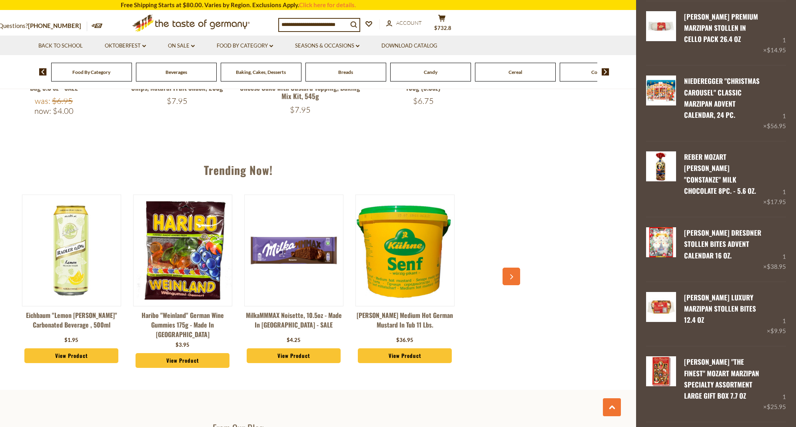
scroll to position [989, 0]
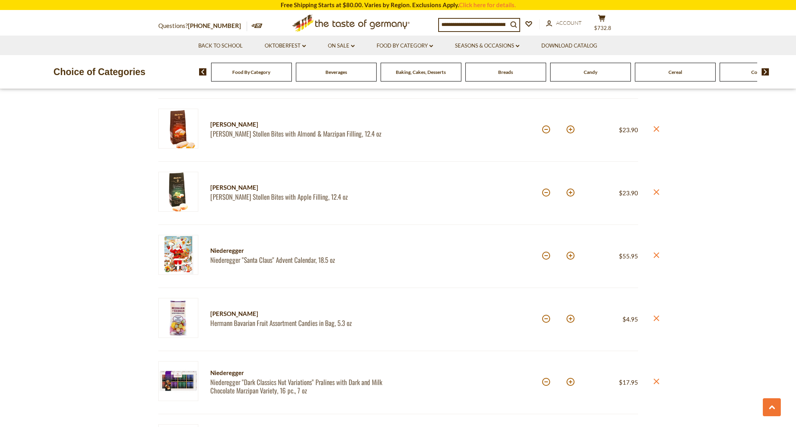
scroll to position [1298, 0]
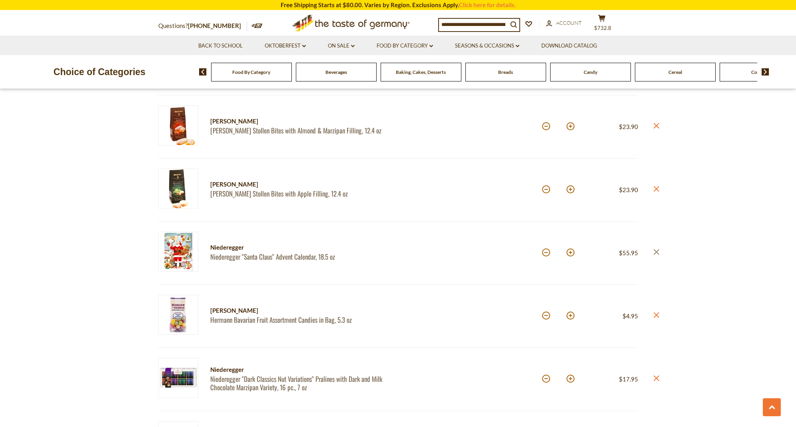
click at [657, 249] on icon "close" at bounding box center [656, 252] width 6 height 6
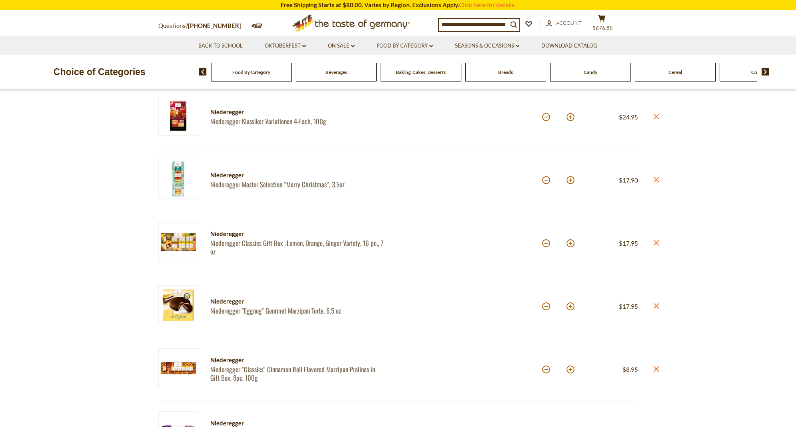
scroll to position [215, 0]
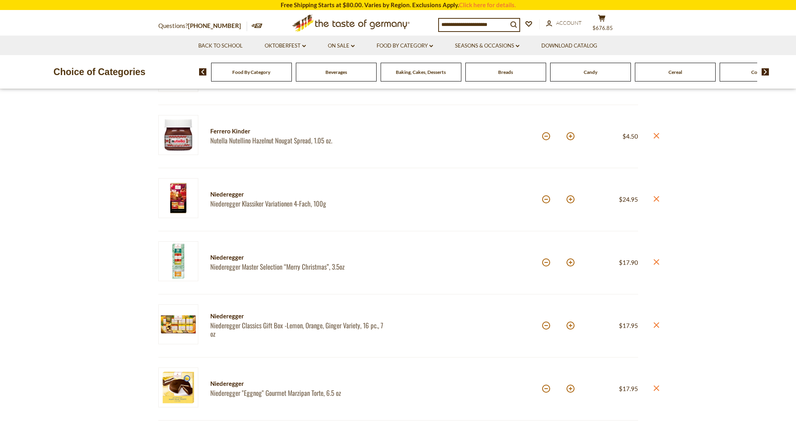
click at [483, 24] on input at bounding box center [473, 24] width 69 height 11
type input "*****"
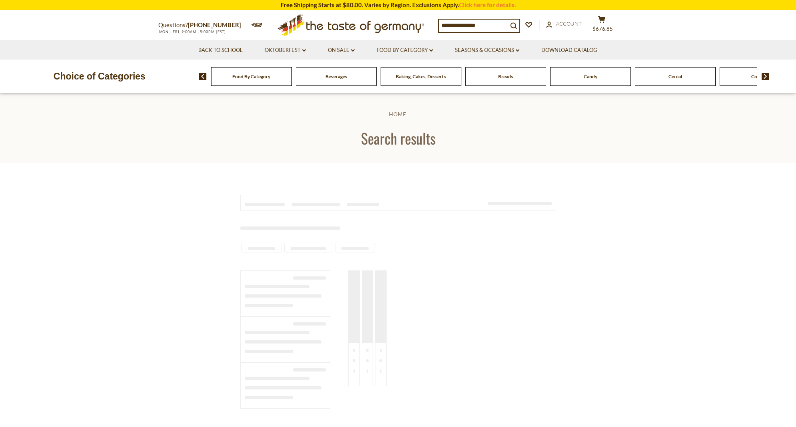
type input "*****"
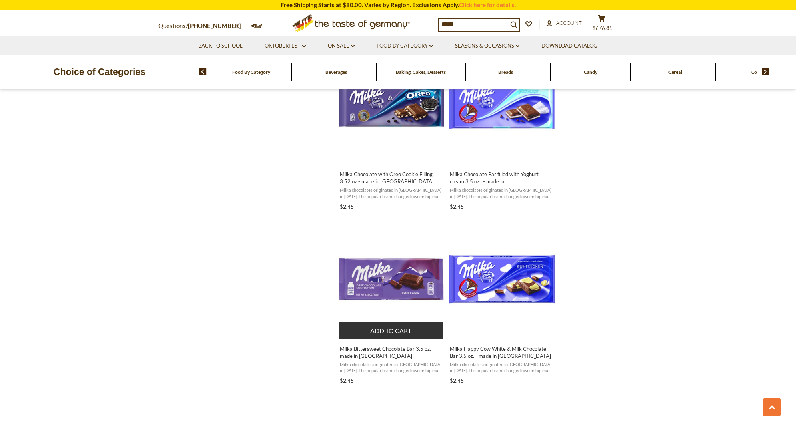
scroll to position [864, 0]
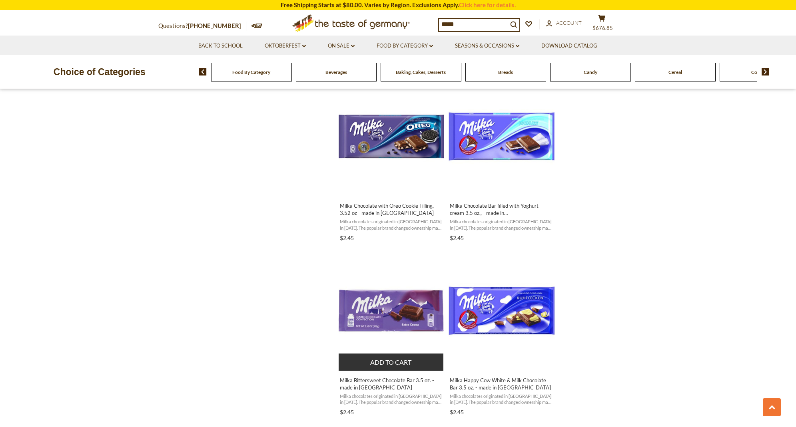
click at [399, 311] on img "Milka Bittersweet Chocolate Bar 3.5 oz. - made in Germany" at bounding box center [391, 311] width 106 height 106
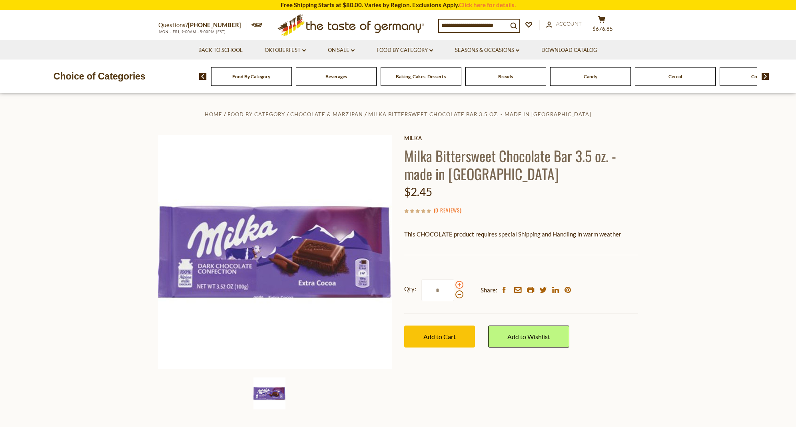
click at [459, 283] on span at bounding box center [459, 285] width 8 height 8
click at [454, 283] on input "*" at bounding box center [437, 290] width 33 height 22
click at [459, 283] on span at bounding box center [459, 285] width 8 height 8
click at [454, 283] on input "*" at bounding box center [437, 290] width 33 height 22
click at [459, 293] on span at bounding box center [459, 295] width 8 height 8
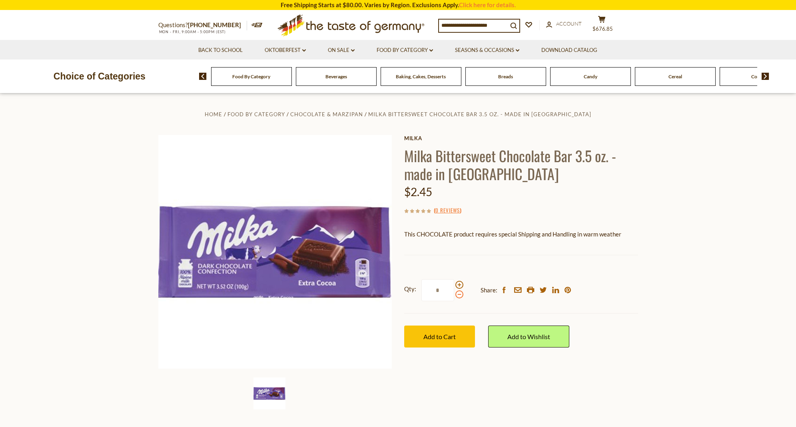
click at [454, 293] on input "*" at bounding box center [437, 290] width 33 height 22
click at [458, 281] on span at bounding box center [459, 285] width 8 height 8
click at [454, 281] on input "*" at bounding box center [437, 290] width 33 height 22
click at [458, 282] on span at bounding box center [459, 285] width 8 height 8
click at [454, 282] on input "*" at bounding box center [437, 290] width 33 height 22
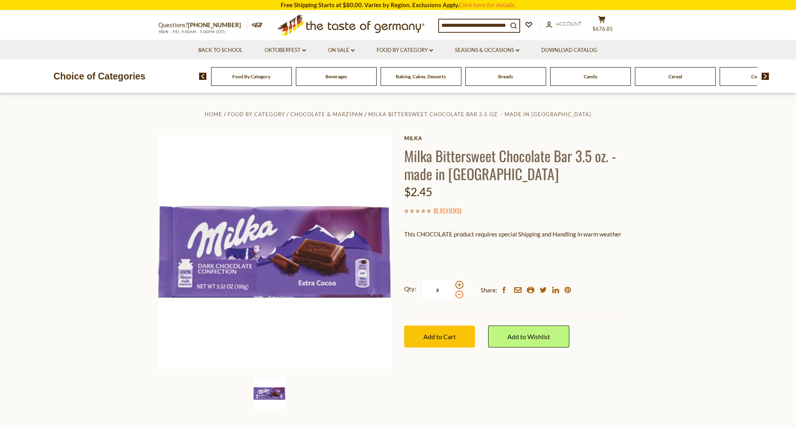
click at [456, 295] on span at bounding box center [459, 295] width 8 height 8
click at [454, 295] on input "*" at bounding box center [437, 290] width 33 height 22
type input "*"
click at [438, 336] on span "Add to Cart" at bounding box center [439, 337] width 32 height 8
